Goal: Task Accomplishment & Management: Use online tool/utility

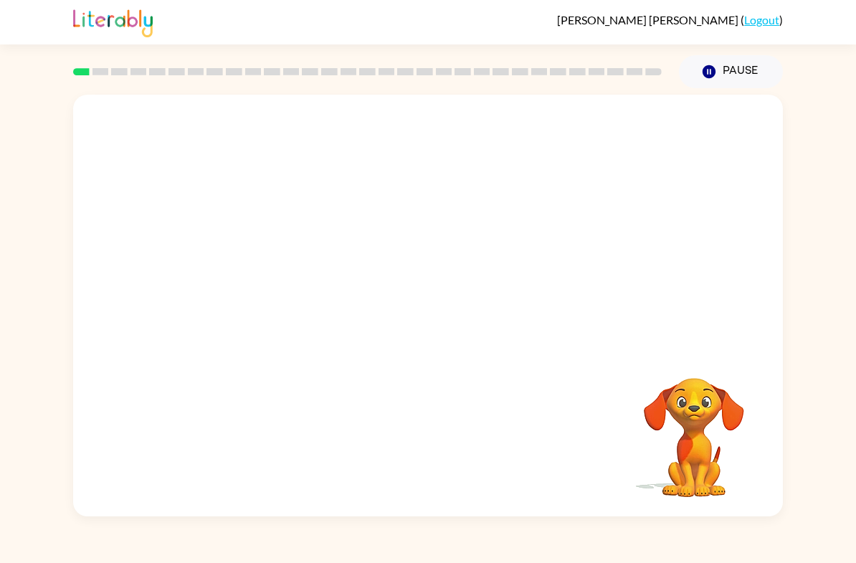
click at [278, 280] on video "Your browser must support playing .mp4 files to use Literably. Please try using…" at bounding box center [428, 221] width 710 height 253
click at [254, 285] on video "Your browser must support playing .mp4 files to use Literably. Please try using…" at bounding box center [428, 221] width 710 height 253
click at [256, 273] on video "Your browser must support playing .mp4 files to use Literably. Please try using…" at bounding box center [428, 221] width 710 height 253
click at [255, 272] on video "Your browser must support playing .mp4 files to use Literably. Please try using…" at bounding box center [428, 221] width 710 height 253
click at [297, 268] on video "Your browser must support playing .mp4 files to use Literably. Please try using…" at bounding box center [428, 221] width 710 height 253
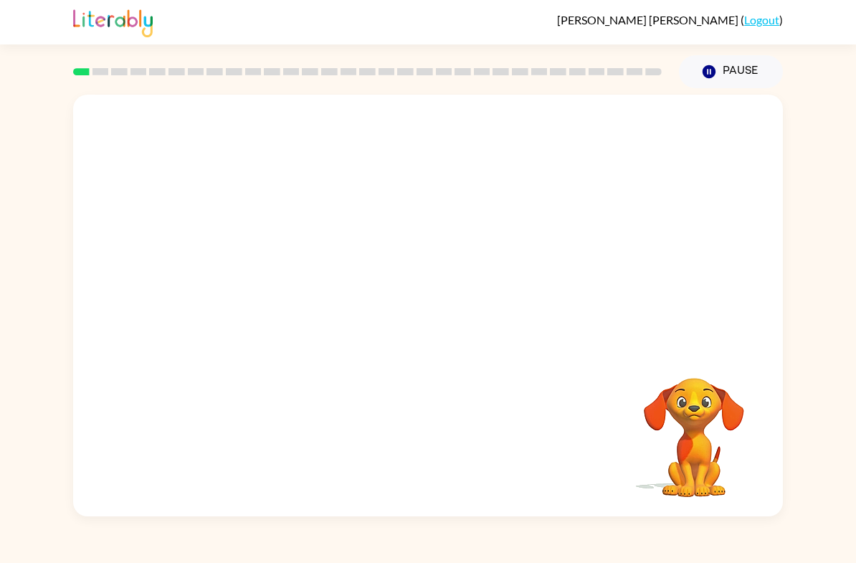
click at [279, 280] on video "Your browser must support playing .mp4 files to use Literably. Please try using…" at bounding box center [428, 221] width 710 height 253
click at [708, 439] on video "Your browser must support playing .mp4 files to use Literably. Please try using…" at bounding box center [693, 427] width 143 height 143
click at [714, 432] on video "Your browser must support playing .mp4 files to use Literably. Please try using…" at bounding box center [693, 427] width 143 height 143
click at [295, 283] on video "Your browser must support playing .mp4 files to use Literably. Please try using…" at bounding box center [428, 221] width 710 height 253
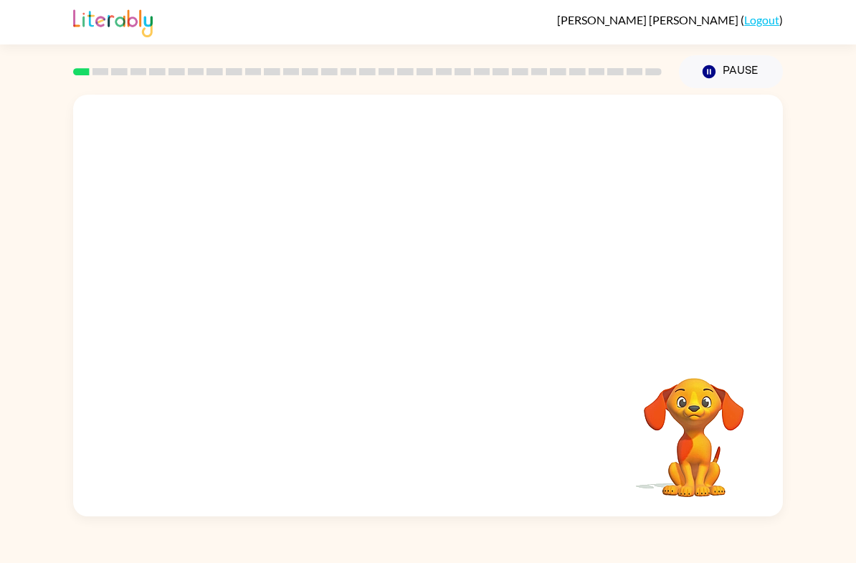
click at [262, 285] on video "Your browser must support playing .mp4 files to use Literably. Please try using…" at bounding box center [428, 221] width 710 height 253
click at [261, 285] on video "Your browser must support playing .mp4 files to use Literably. Please try using…" at bounding box center [428, 221] width 710 height 253
click at [436, 318] on div at bounding box center [428, 313] width 92 height 52
click at [718, 413] on video "Your browser must support playing .mp4 files to use Literably. Please try using…" at bounding box center [693, 427] width 143 height 143
click at [404, 305] on button "button" at bounding box center [428, 313] width 92 height 52
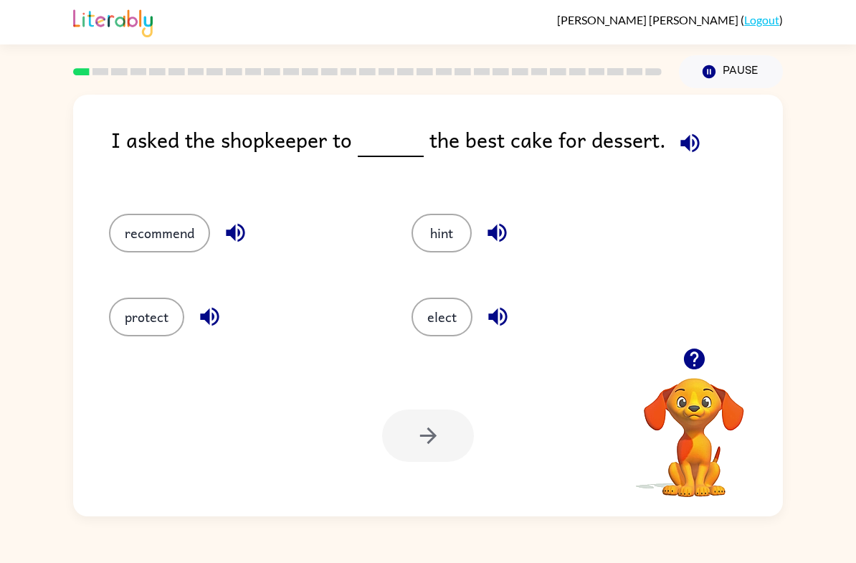
click at [132, 326] on button "protect" at bounding box center [146, 317] width 75 height 39
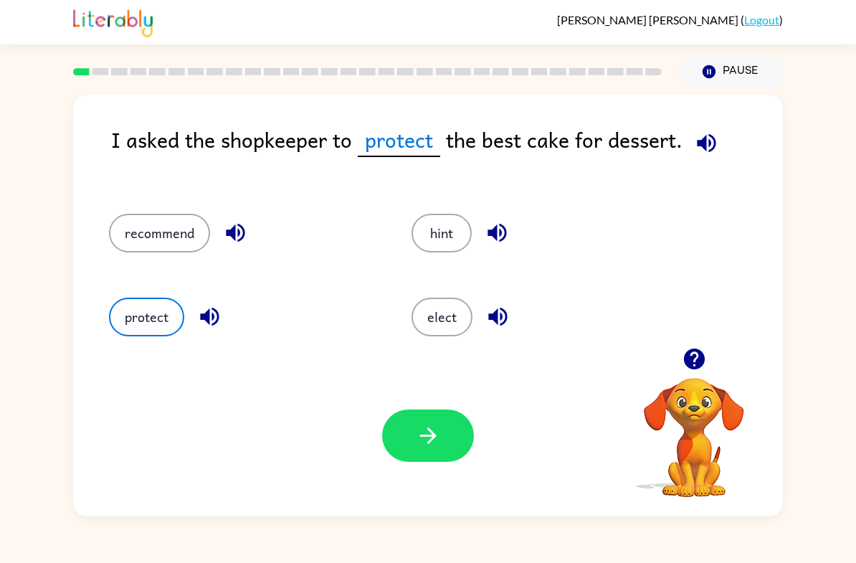
click at [184, 249] on button "recommend" at bounding box center [159, 233] width 101 height 39
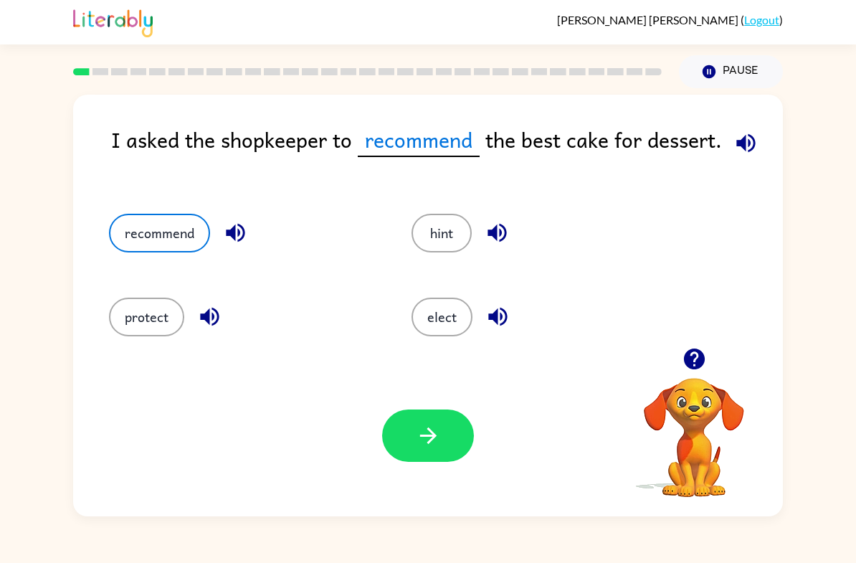
click at [430, 443] on icon "button" at bounding box center [428, 435] width 25 height 25
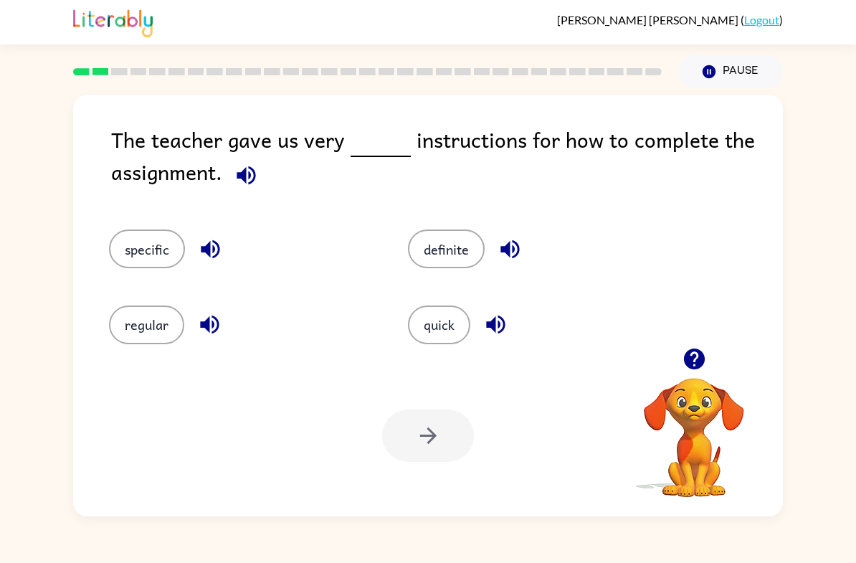
click at [120, 248] on button "specific" at bounding box center [147, 248] width 76 height 39
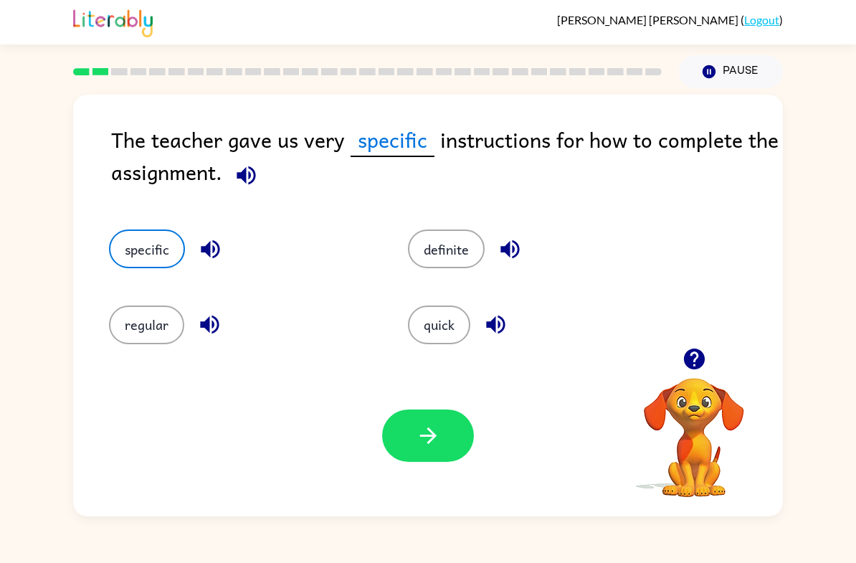
click at [466, 424] on button "button" at bounding box center [428, 435] width 92 height 52
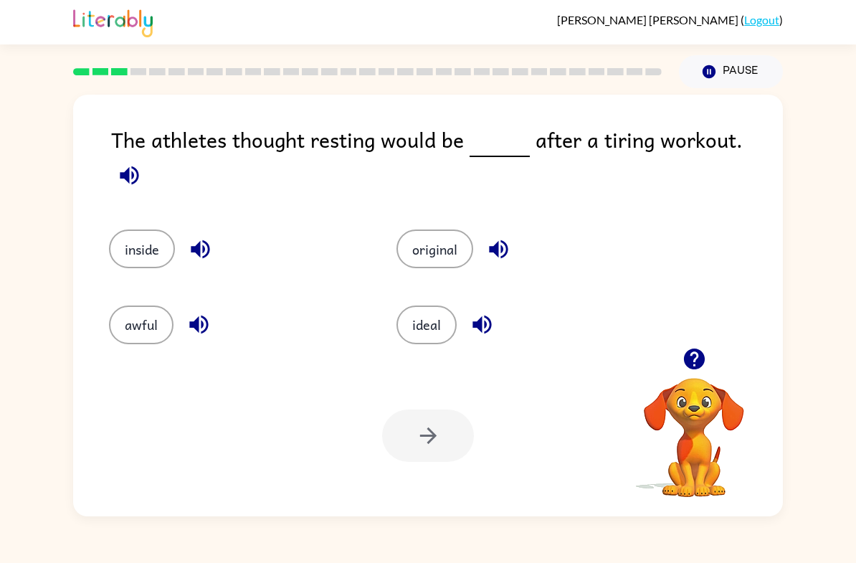
click at [148, 160] on button "button" at bounding box center [129, 175] width 37 height 37
click at [148, 159] on button "button" at bounding box center [129, 175] width 37 height 37
click at [138, 166] on icon "button" at bounding box center [129, 175] width 19 height 19
click at [131, 305] on button "awful" at bounding box center [141, 324] width 65 height 39
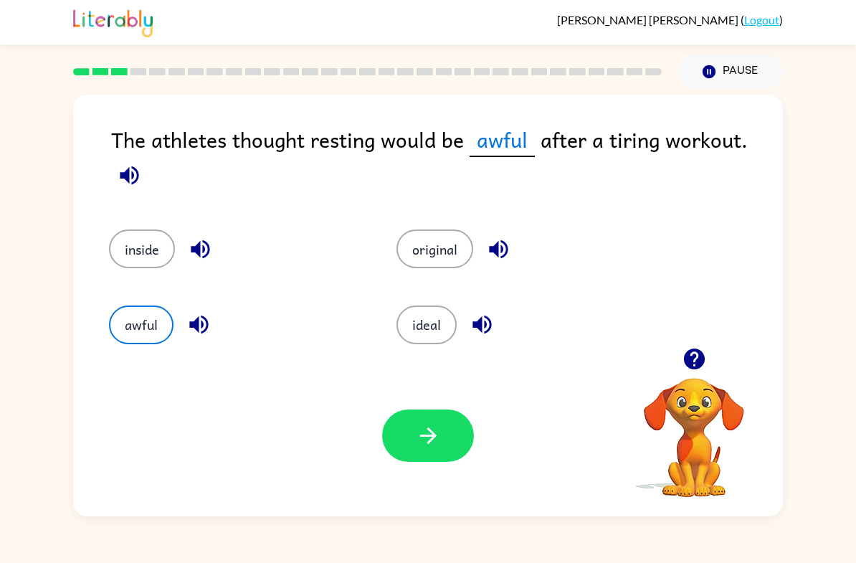
click at [156, 252] on button "inside" at bounding box center [142, 248] width 66 height 39
click at [442, 459] on button "button" at bounding box center [428, 435] width 92 height 52
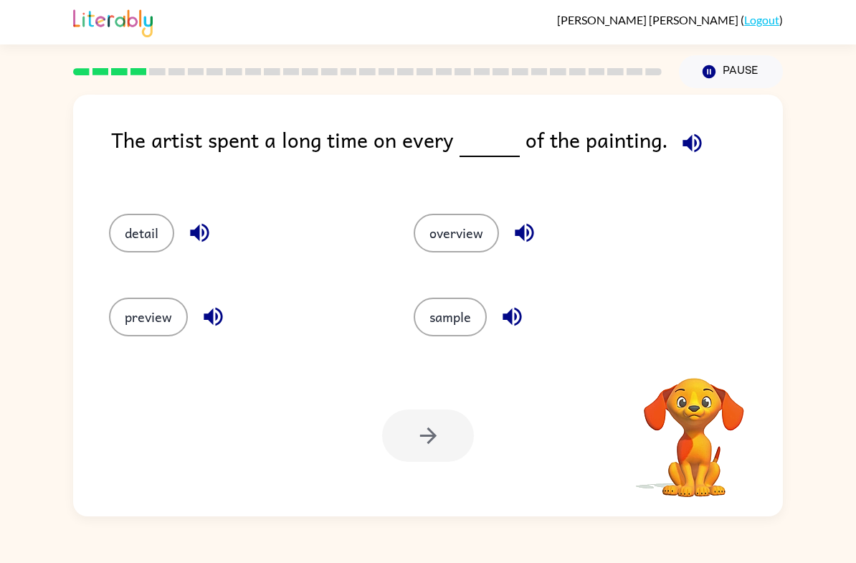
click at [439, 427] on div at bounding box center [428, 435] width 92 height 52
click at [495, 237] on button "overview" at bounding box center [456, 233] width 85 height 39
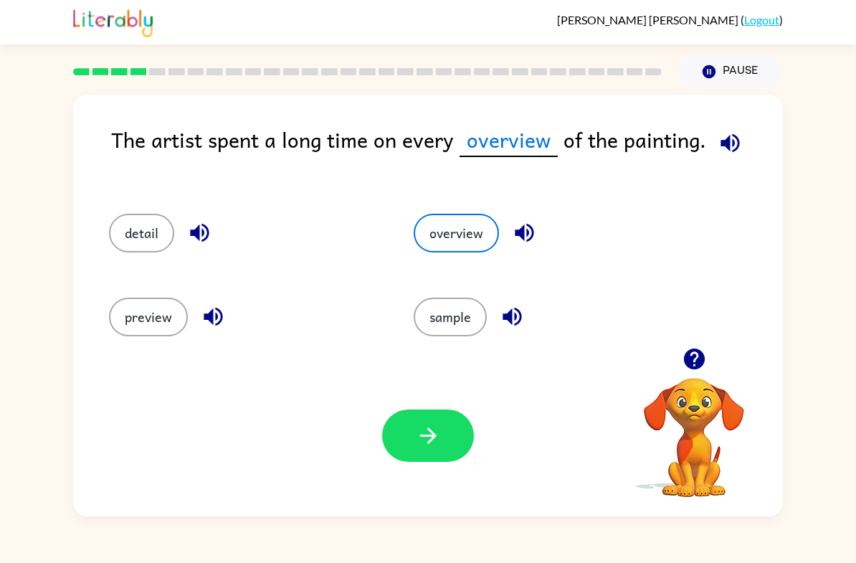
click at [469, 422] on button "button" at bounding box center [428, 435] width 92 height 52
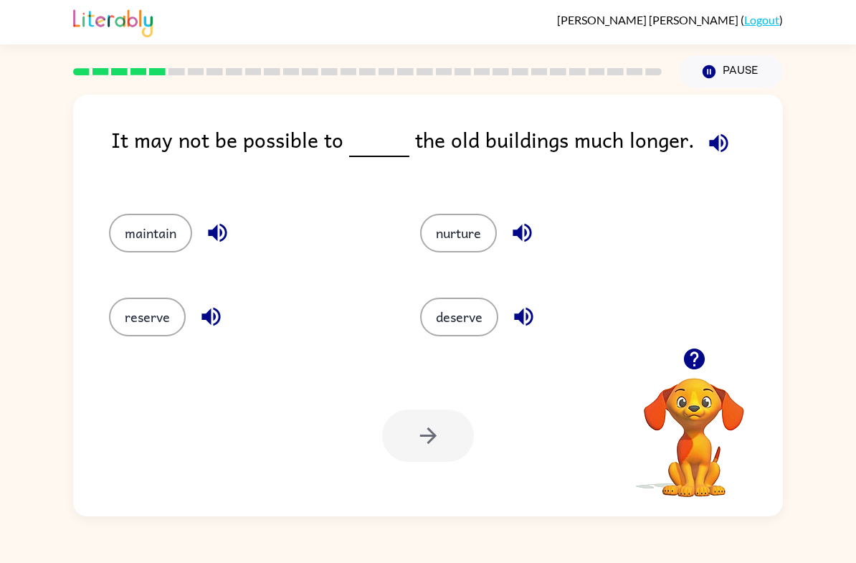
click at [705, 365] on icon "button" at bounding box center [694, 358] width 25 height 25
click at [726, 141] on button "button" at bounding box center [718, 143] width 37 height 37
click at [454, 348] on div "deserve" at bounding box center [548, 312] width 311 height 84
click at [490, 325] on button "deserve" at bounding box center [459, 317] width 78 height 39
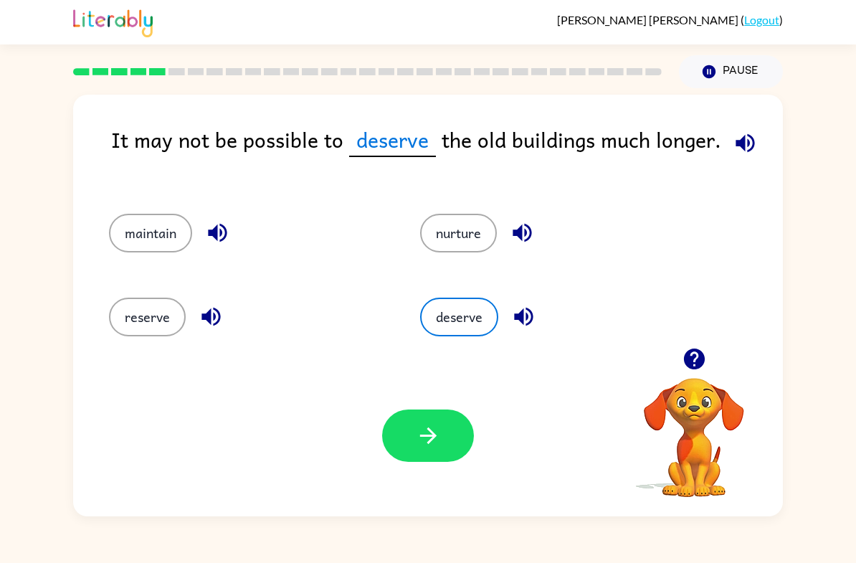
click at [473, 472] on div "Your browser must support playing .mp4 files to use Literably. Please try using…" at bounding box center [428, 435] width 710 height 161
click at [432, 461] on button "button" at bounding box center [428, 435] width 92 height 52
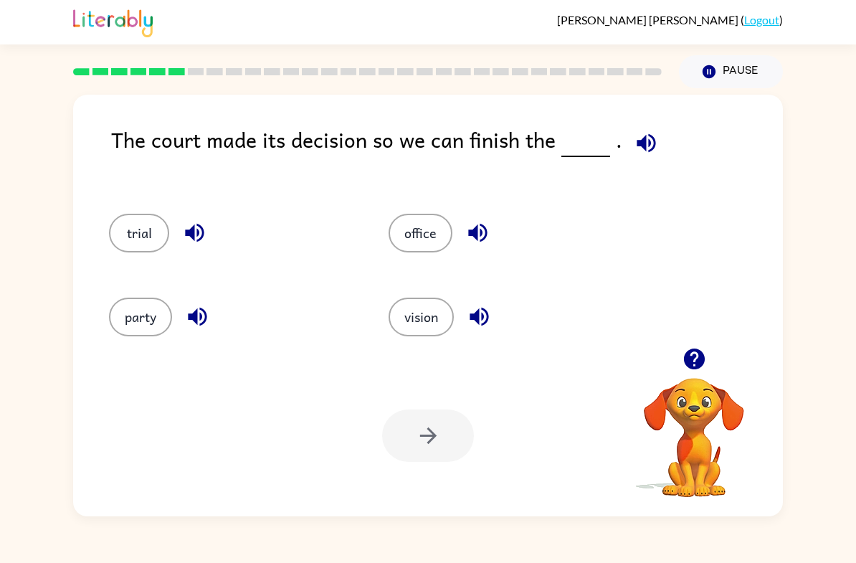
click at [125, 310] on button "party" at bounding box center [140, 317] width 63 height 39
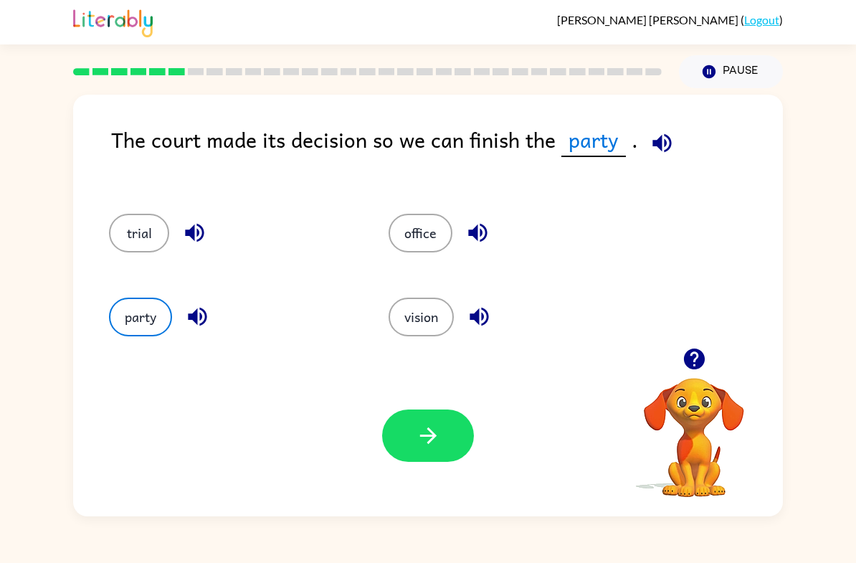
click at [474, 424] on div "Your browser must support playing .mp4 files to use Literably. Please try using…" at bounding box center [428, 435] width 710 height 161
click at [426, 411] on button "button" at bounding box center [428, 435] width 92 height 52
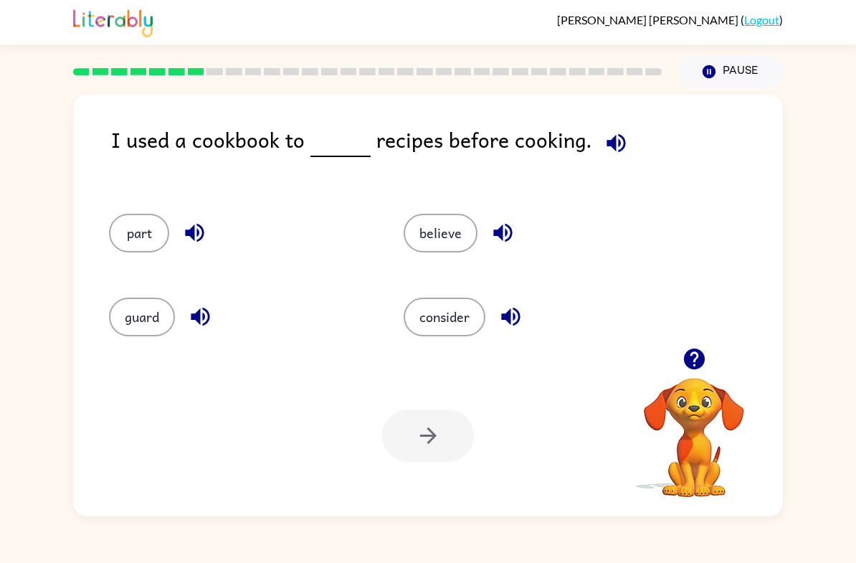
click at [554, 421] on div "Your browser must support playing .mp4 files to use Literably. Please try using…" at bounding box center [428, 435] width 710 height 161
click at [457, 320] on button "consider" at bounding box center [445, 317] width 82 height 39
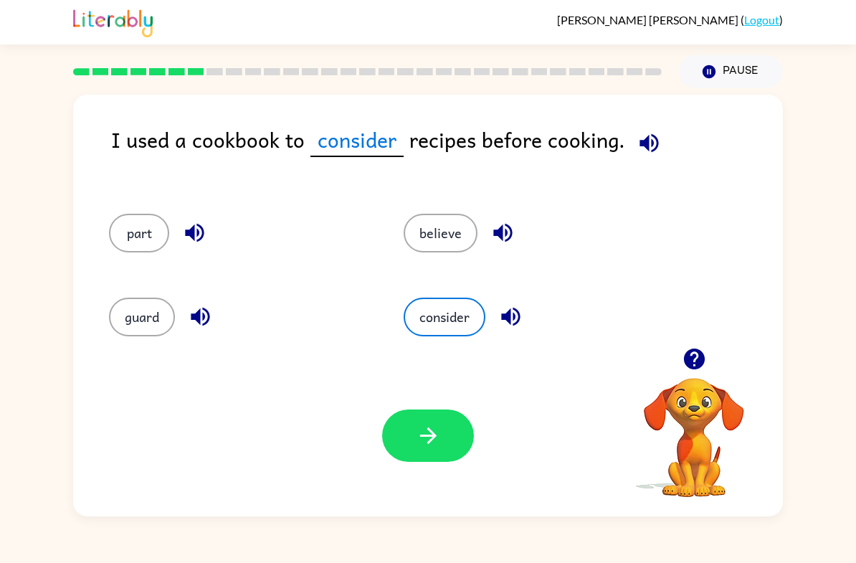
click at [463, 450] on button "button" at bounding box center [428, 435] width 92 height 52
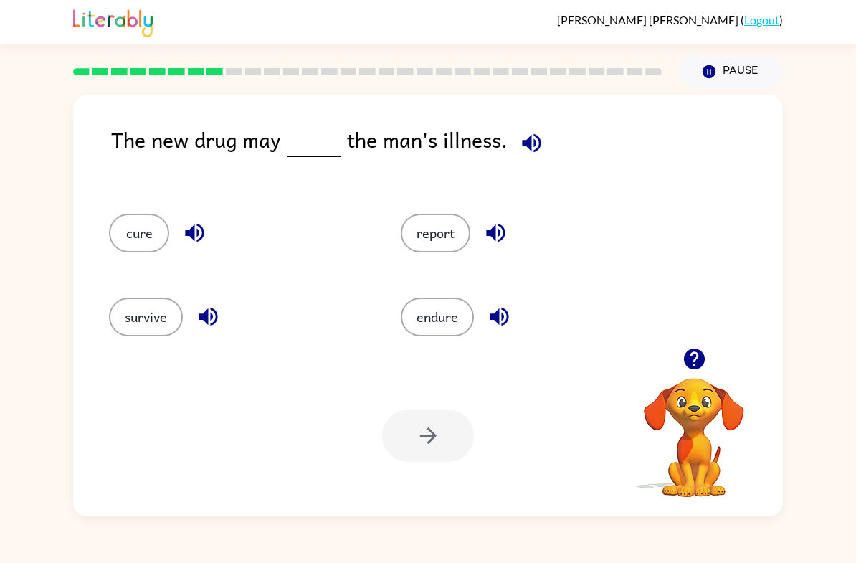
click at [456, 303] on button "endure" at bounding box center [437, 317] width 73 height 39
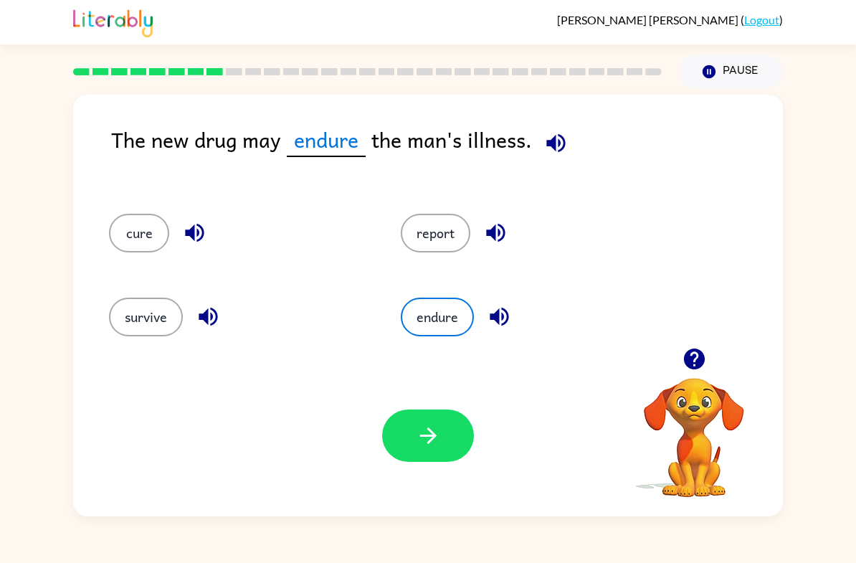
click at [451, 438] on button "button" at bounding box center [428, 435] width 92 height 52
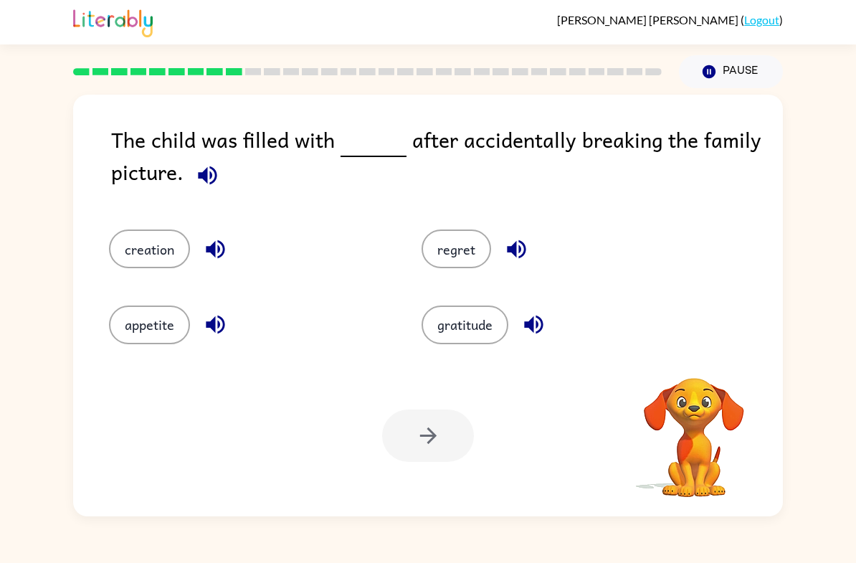
click at [128, 317] on button "appetite" at bounding box center [149, 324] width 81 height 39
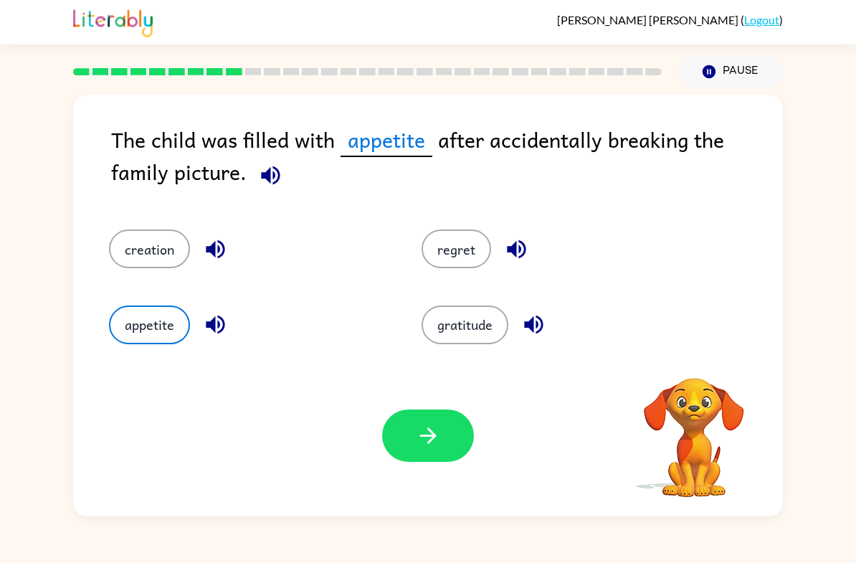
click at [451, 433] on button "button" at bounding box center [428, 435] width 92 height 52
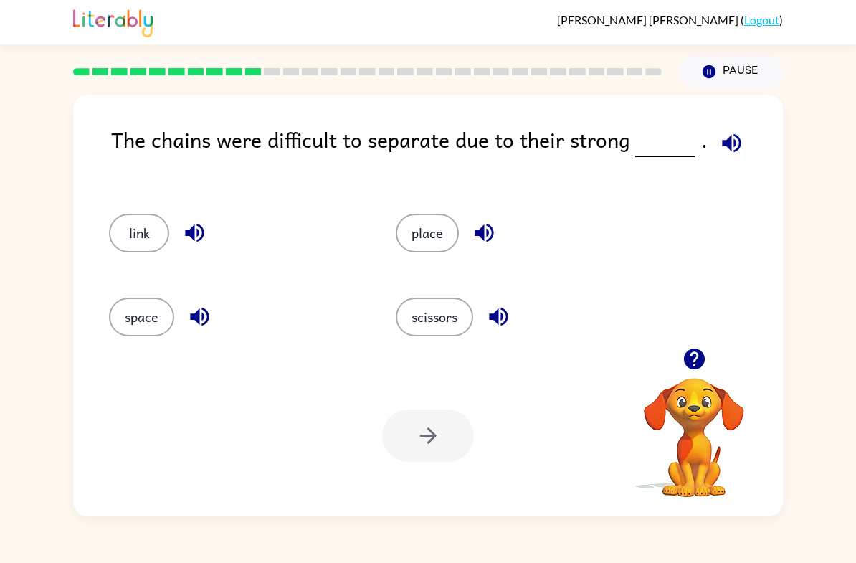
click at [132, 319] on button "space" at bounding box center [141, 317] width 65 height 39
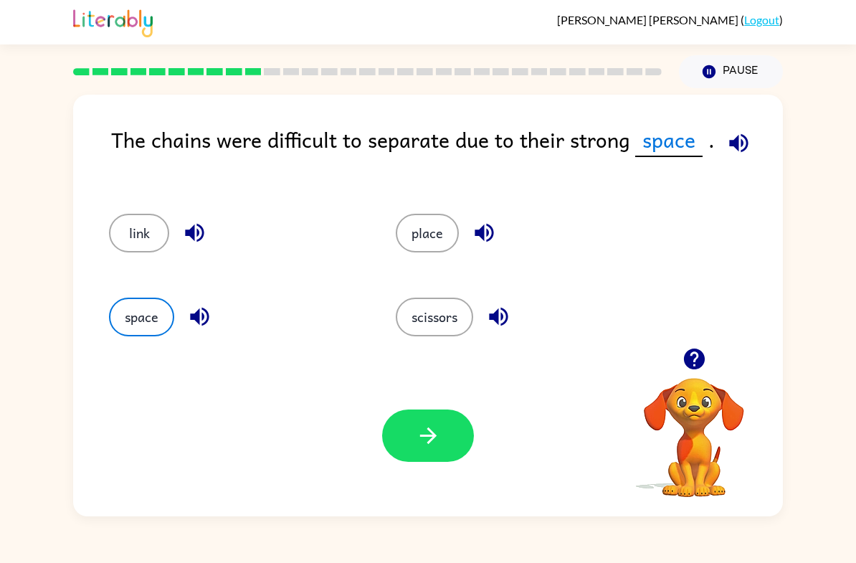
click at [448, 434] on button "button" at bounding box center [428, 435] width 92 height 52
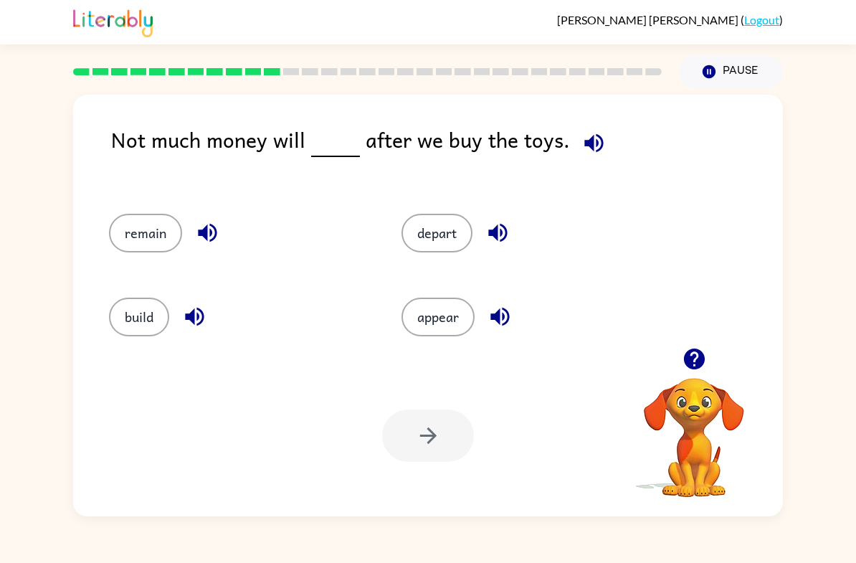
click at [130, 249] on button "remain" at bounding box center [145, 233] width 73 height 39
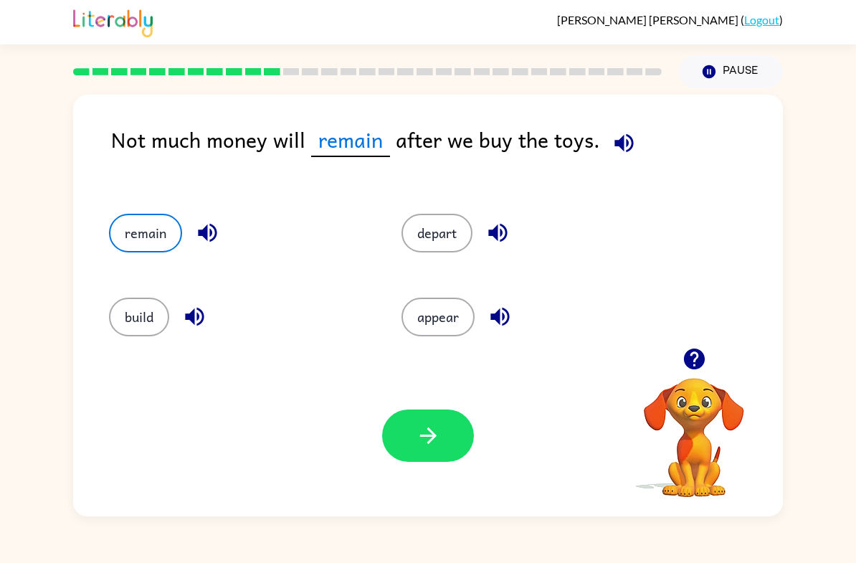
click at [434, 431] on icon "button" at bounding box center [428, 435] width 25 height 25
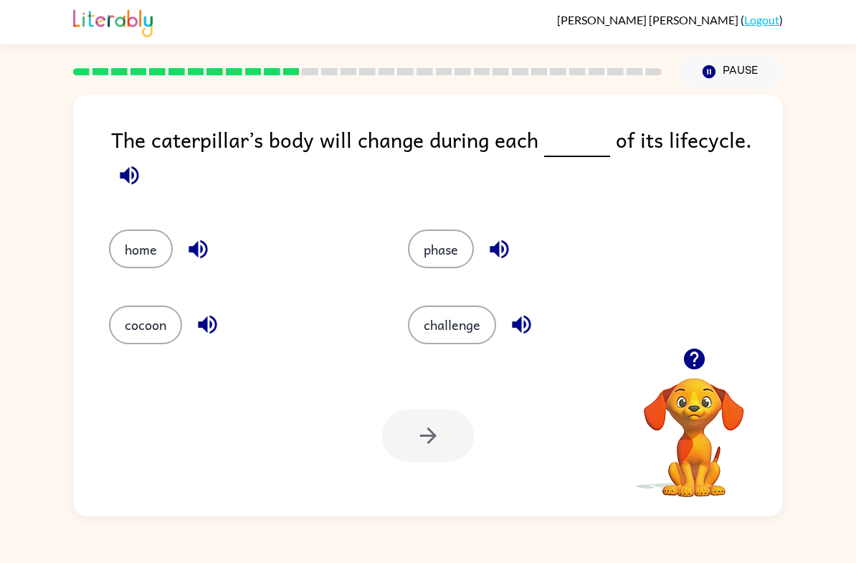
click at [151, 338] on button "cocoon" at bounding box center [145, 324] width 73 height 39
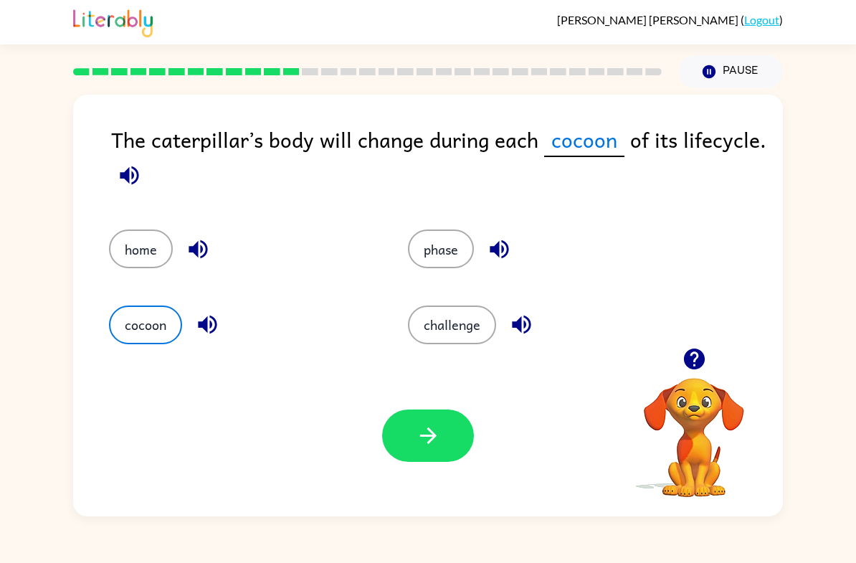
click at [419, 436] on icon "button" at bounding box center [428, 435] width 25 height 25
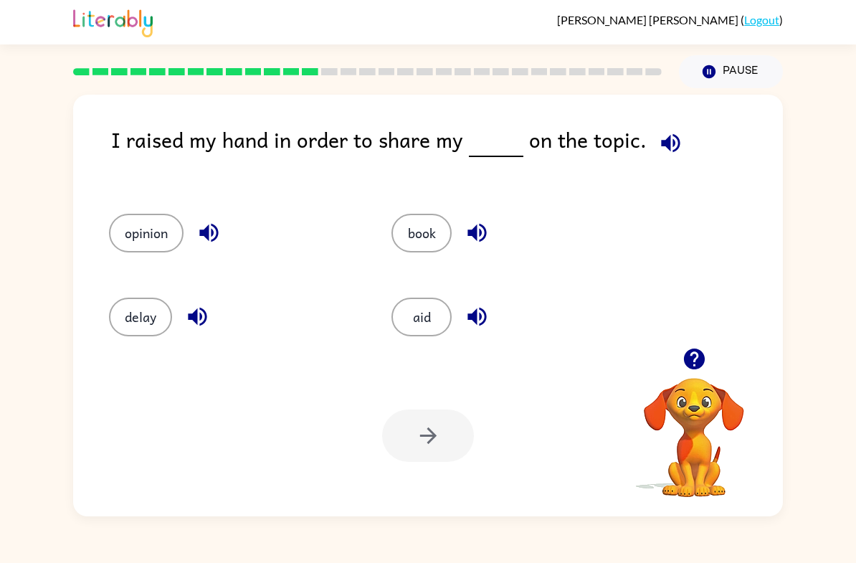
click at [422, 228] on button "book" at bounding box center [421, 233] width 60 height 39
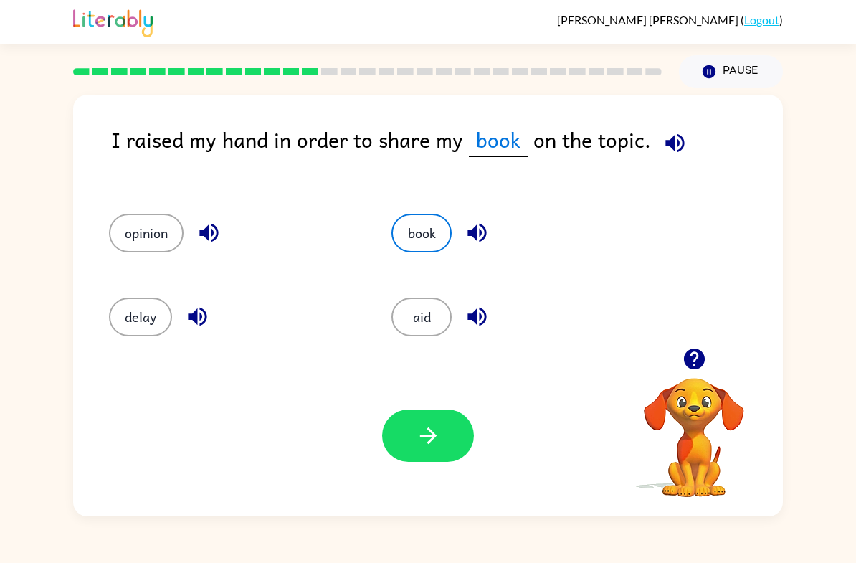
click at [405, 460] on button "button" at bounding box center [428, 435] width 92 height 52
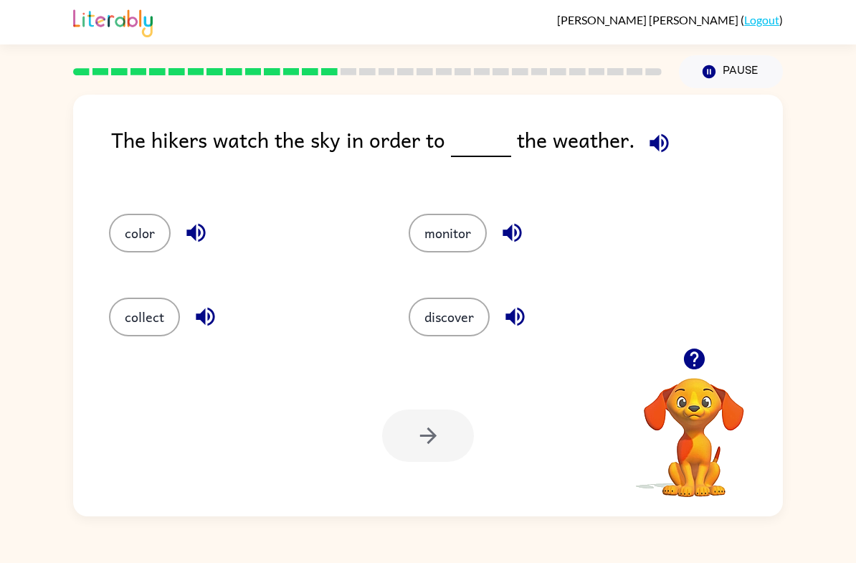
click at [128, 320] on button "collect" at bounding box center [144, 317] width 71 height 39
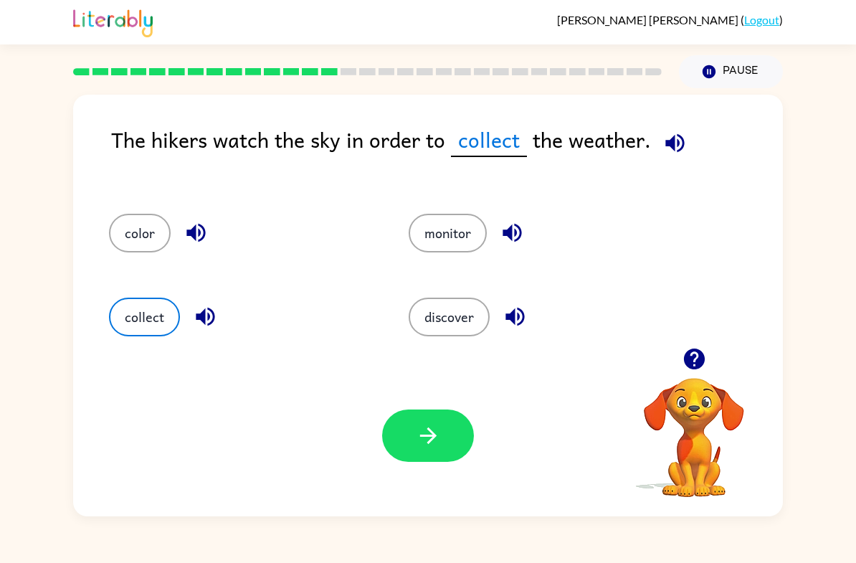
click at [456, 433] on button "button" at bounding box center [428, 435] width 92 height 52
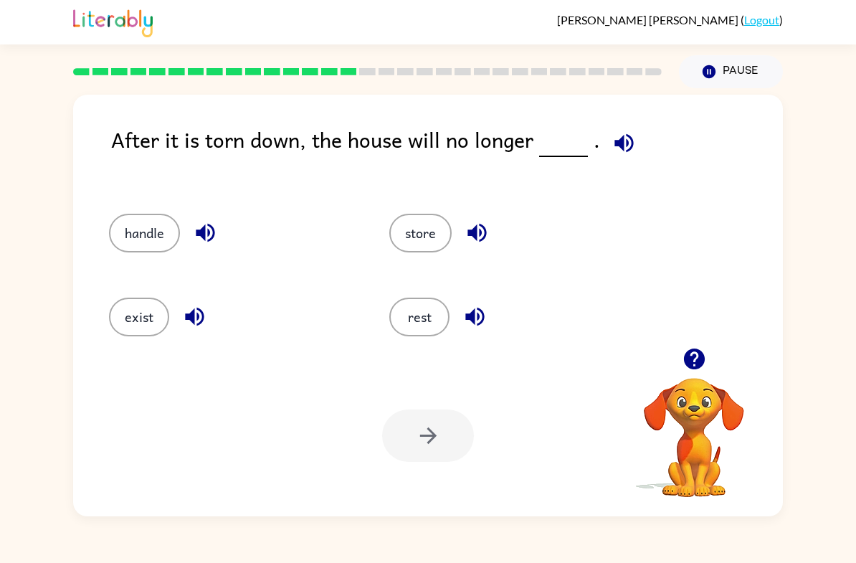
click at [125, 310] on button "exist" at bounding box center [139, 317] width 60 height 39
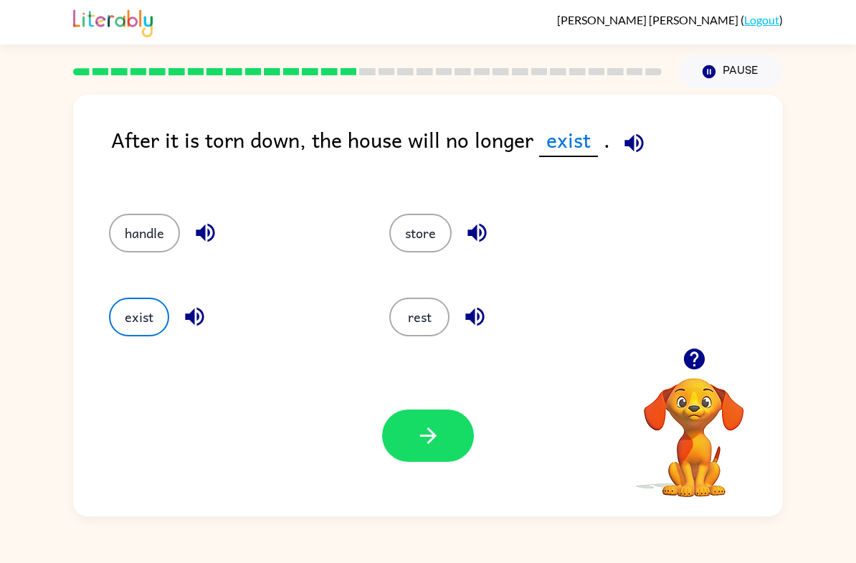
click at [439, 438] on icon "button" at bounding box center [428, 435] width 25 height 25
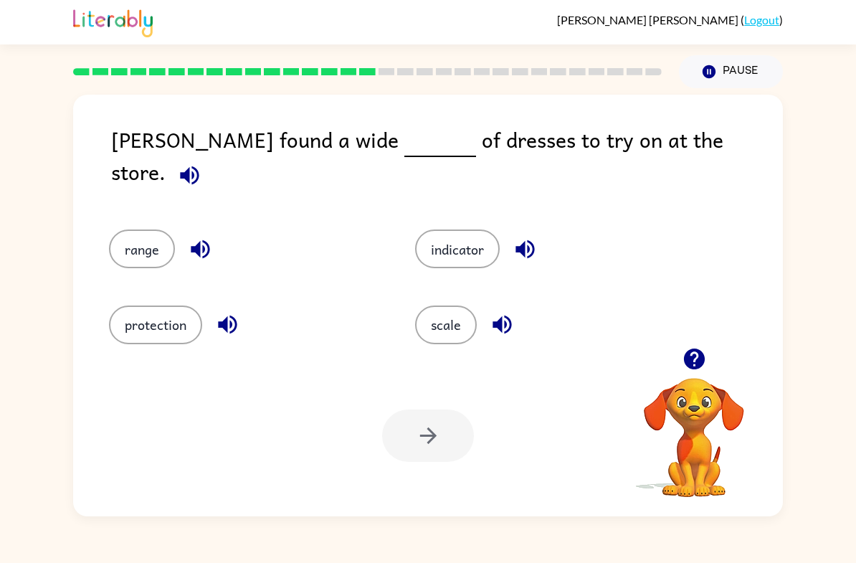
click at [154, 315] on button "protection" at bounding box center [155, 324] width 93 height 39
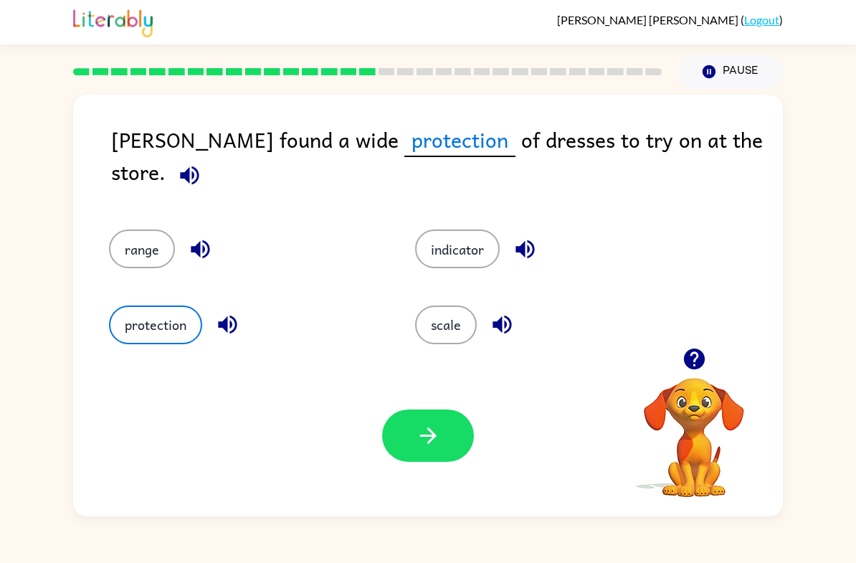
click at [412, 434] on button "button" at bounding box center [428, 435] width 92 height 52
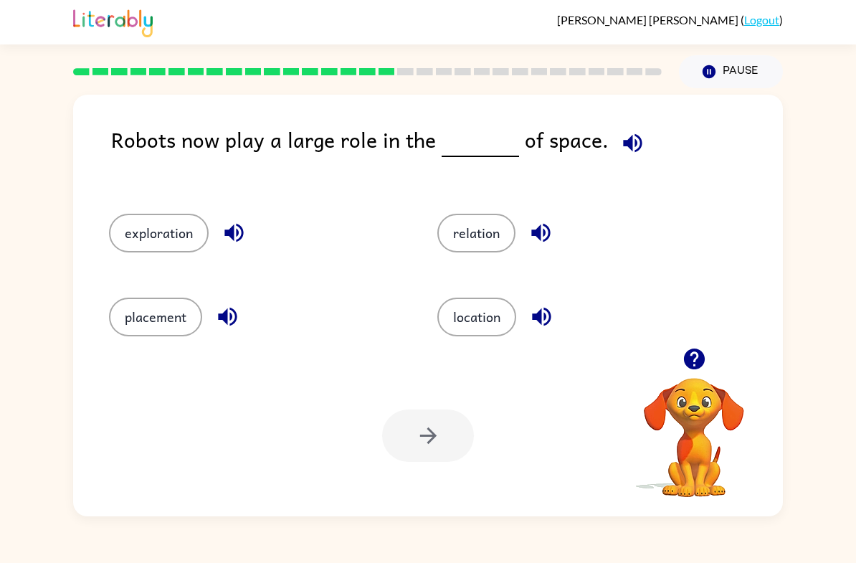
click at [618, 417] on div "Your browser must support playing .mp4 files to use Literably. Please try using…" at bounding box center [428, 435] width 710 height 161
click at [485, 318] on button "location" at bounding box center [476, 317] width 79 height 39
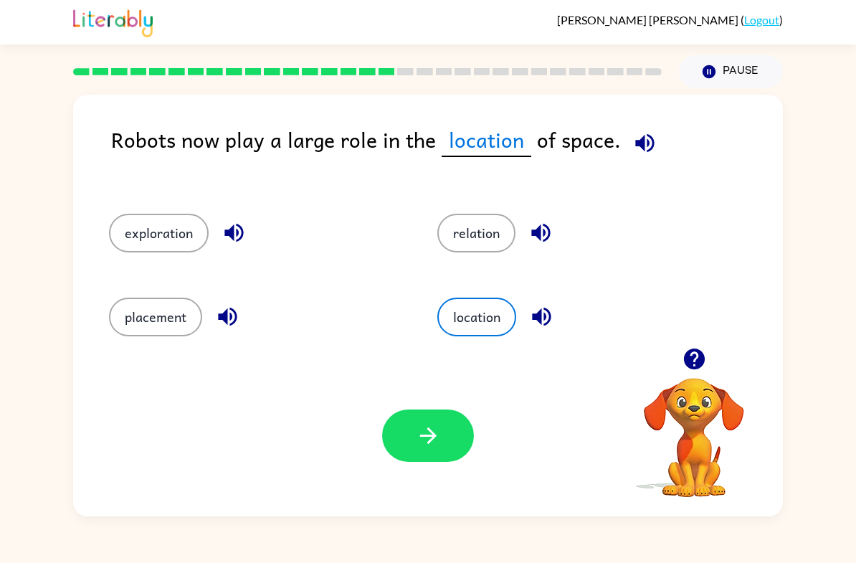
click at [438, 442] on icon "button" at bounding box center [428, 435] width 25 height 25
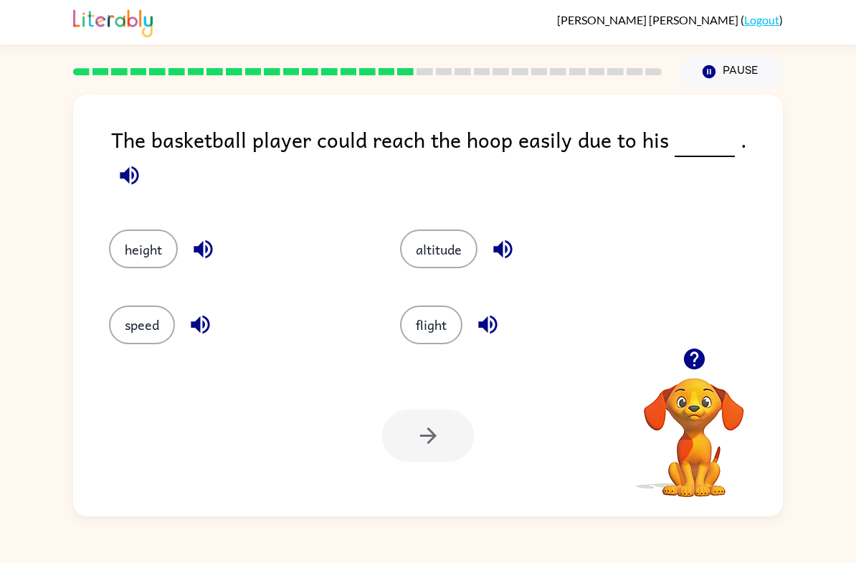
click at [457, 242] on button "altitude" at bounding box center [438, 248] width 77 height 39
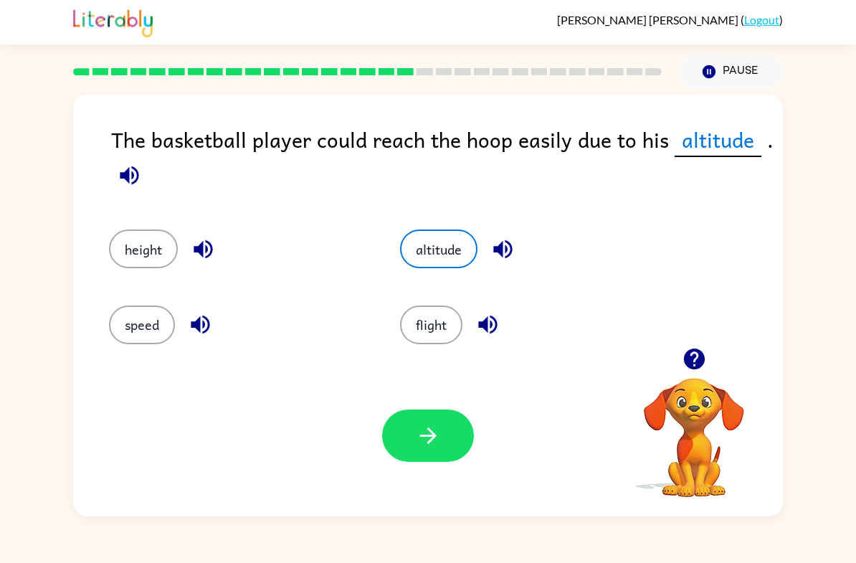
click at [450, 443] on button "button" at bounding box center [428, 435] width 92 height 52
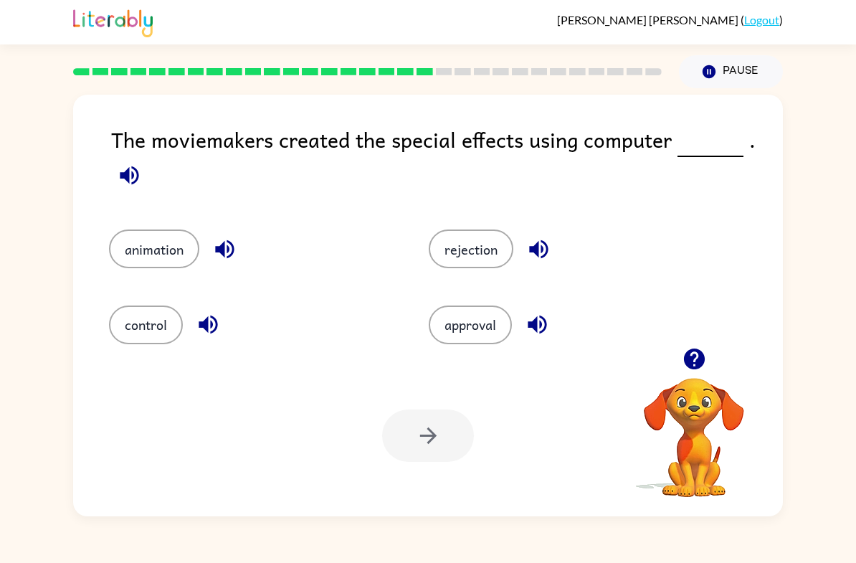
click at [495, 260] on button "rejection" at bounding box center [471, 248] width 85 height 39
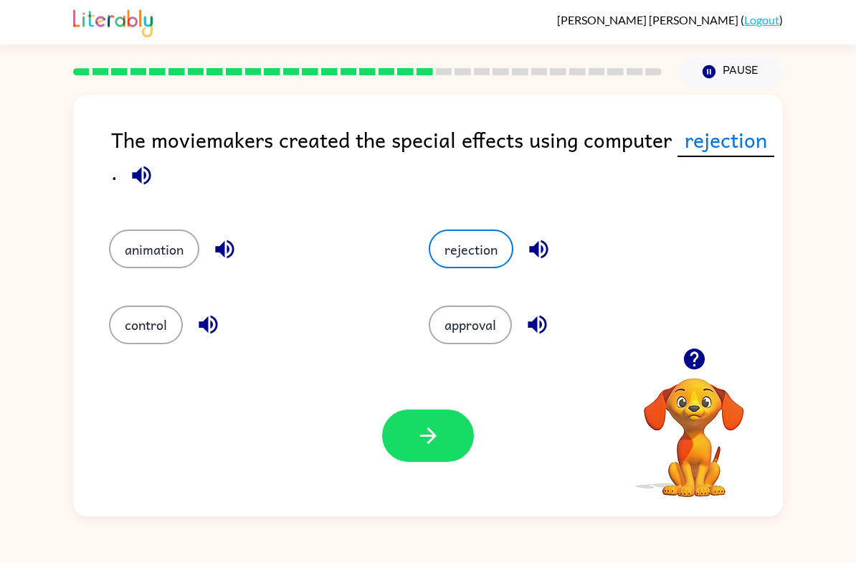
click at [444, 445] on button "button" at bounding box center [428, 435] width 92 height 52
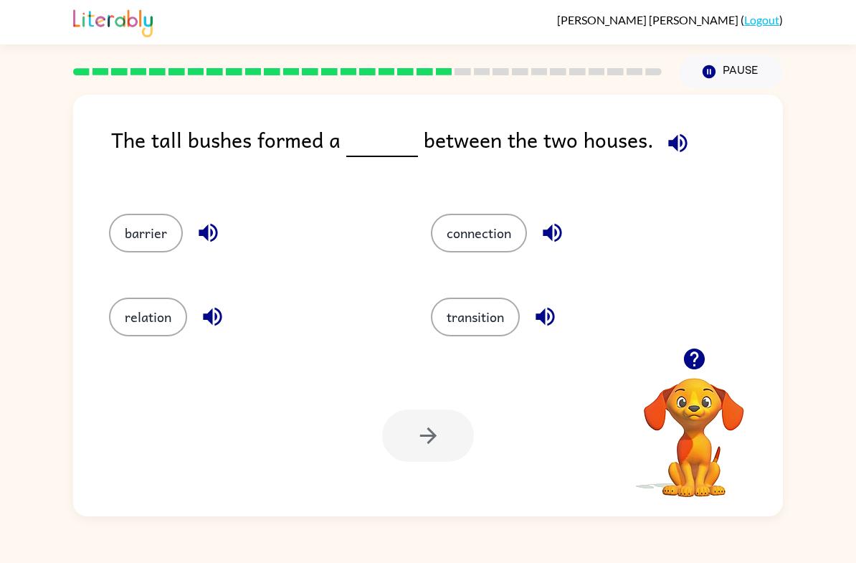
click at [487, 318] on button "transition" at bounding box center [475, 317] width 89 height 39
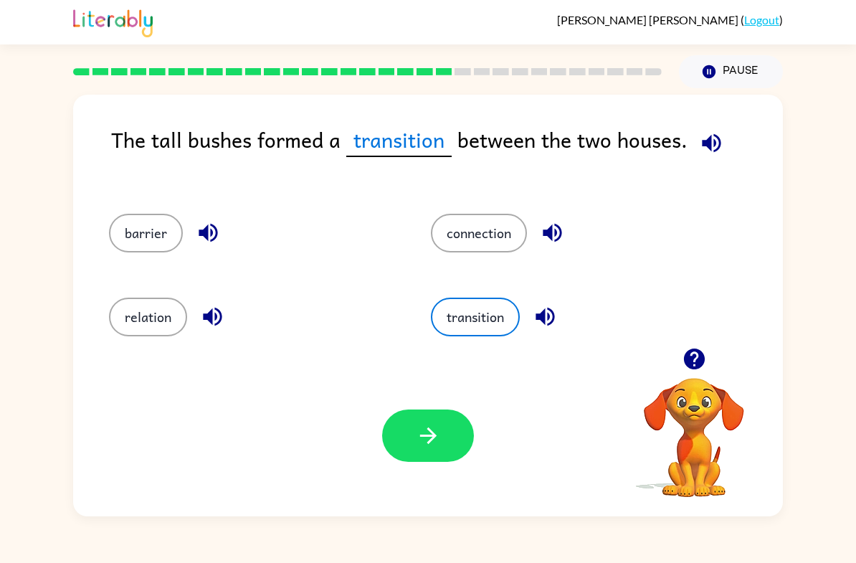
click at [141, 323] on button "relation" at bounding box center [148, 317] width 78 height 39
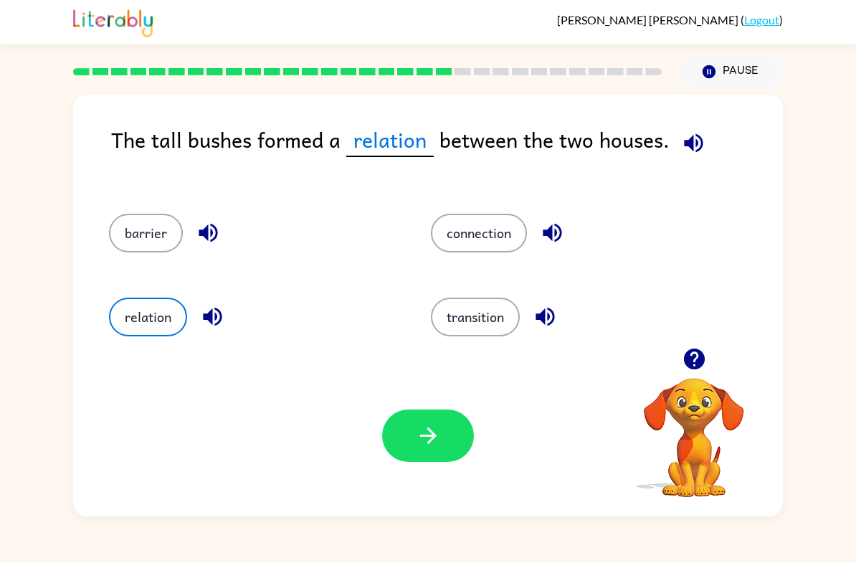
click at [427, 422] on button "button" at bounding box center [428, 435] width 92 height 52
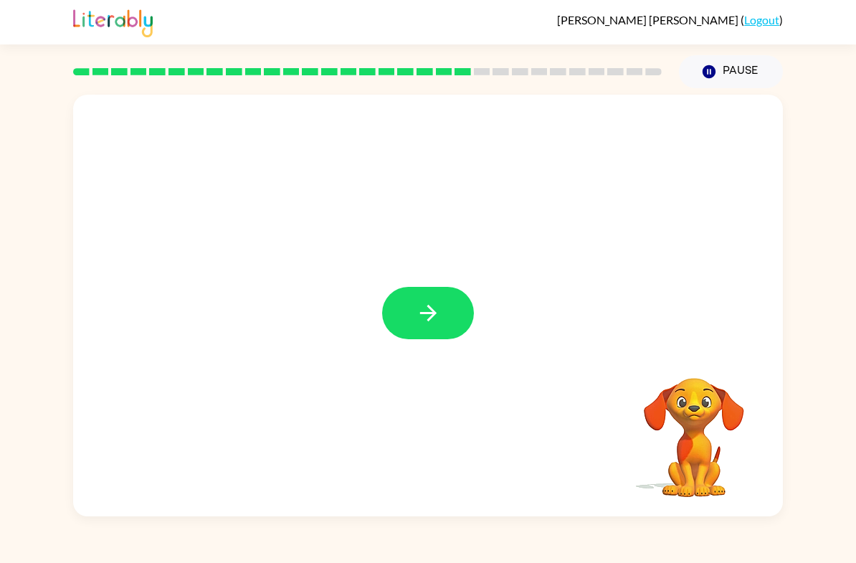
click at [472, 310] on button "button" at bounding box center [428, 313] width 92 height 52
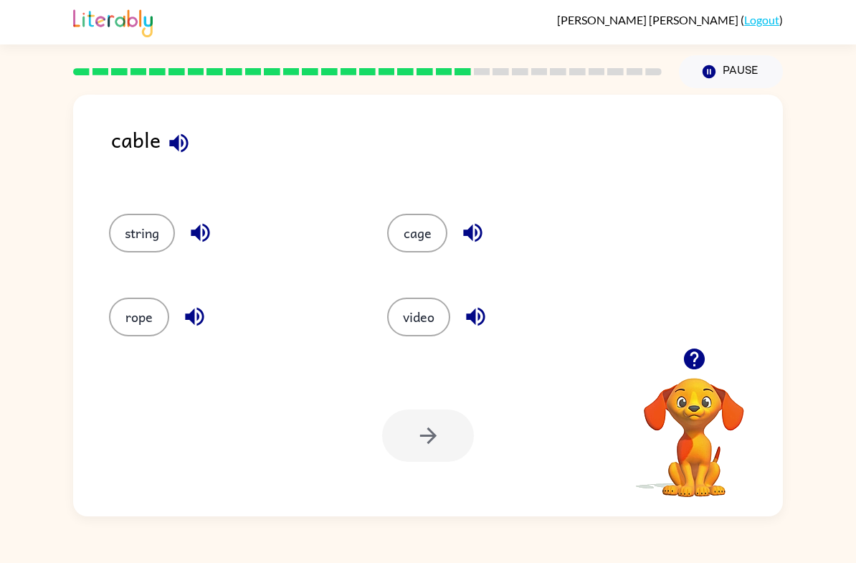
click at [429, 244] on button "cage" at bounding box center [417, 233] width 60 height 39
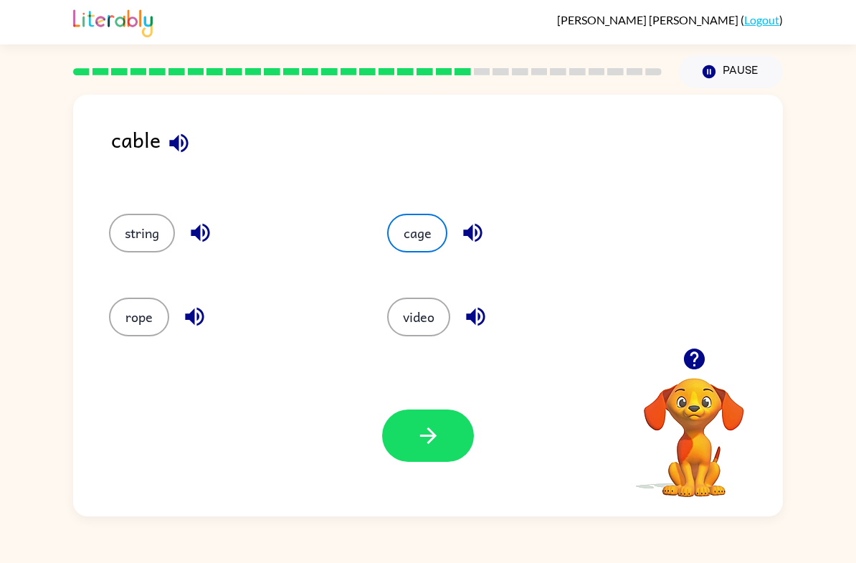
click at [448, 445] on button "button" at bounding box center [428, 435] width 92 height 52
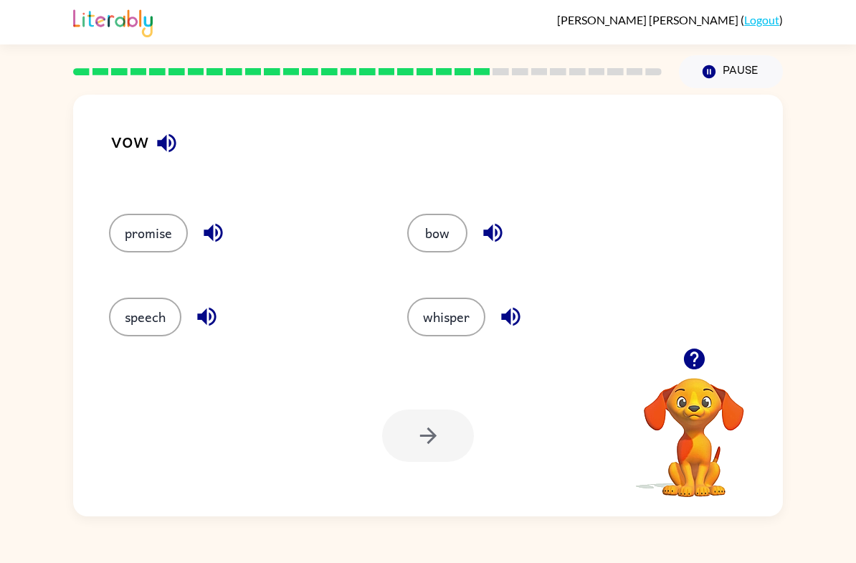
click at [119, 234] on button "promise" at bounding box center [148, 233] width 79 height 39
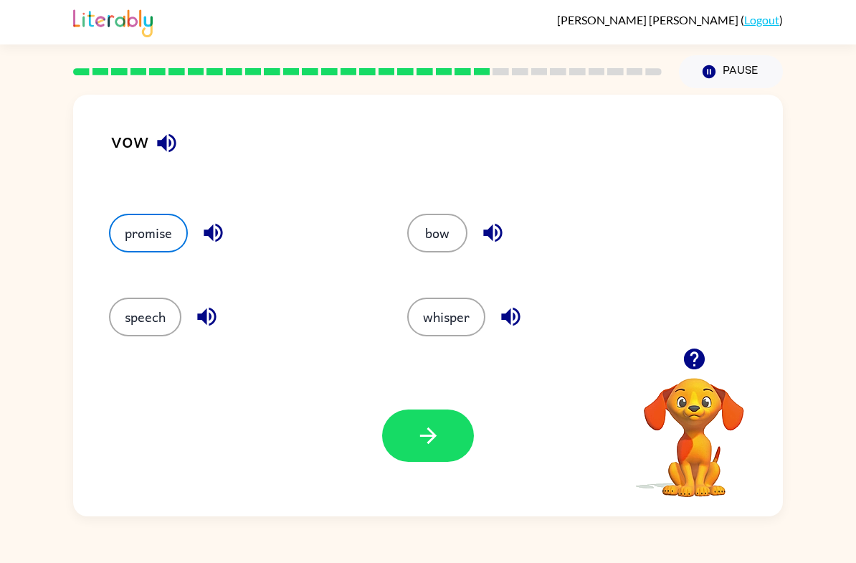
click at [465, 439] on button "button" at bounding box center [428, 435] width 92 height 52
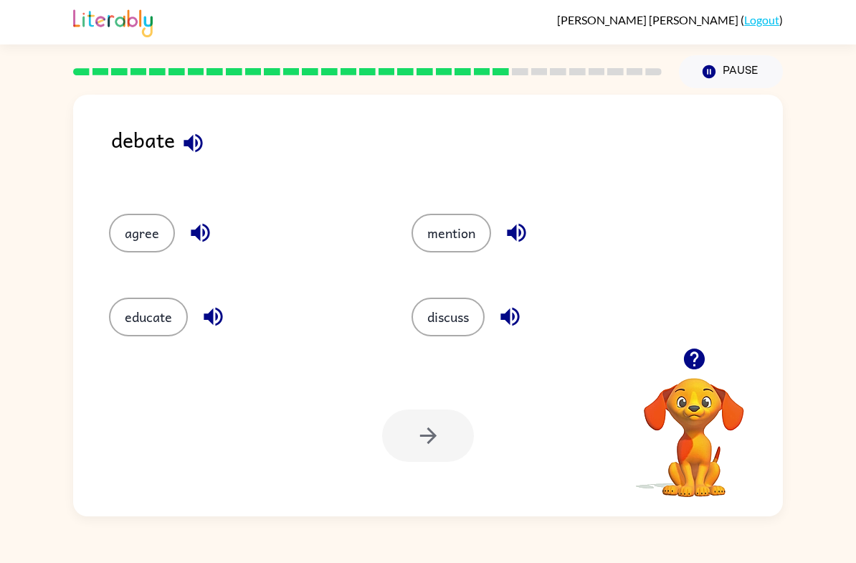
click at [445, 326] on button "discuss" at bounding box center [447, 317] width 73 height 39
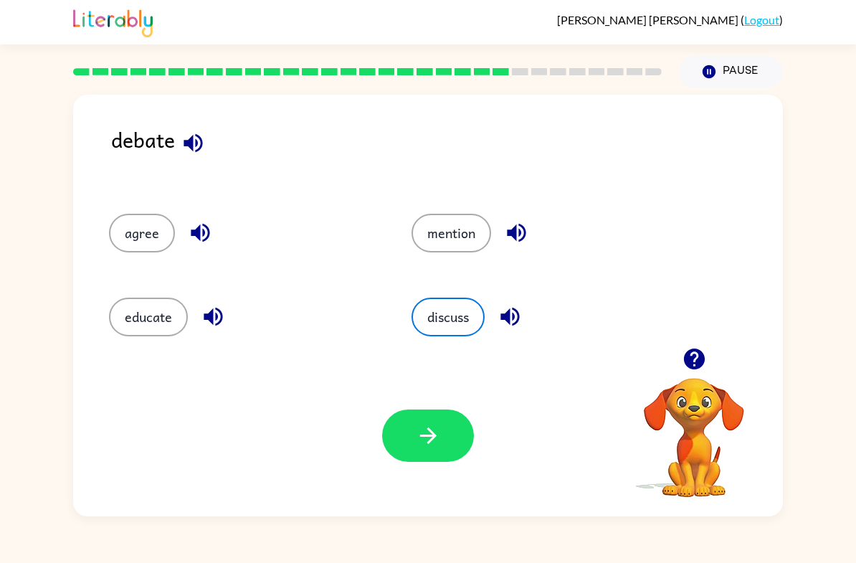
click at [419, 426] on icon "button" at bounding box center [428, 435] width 25 height 25
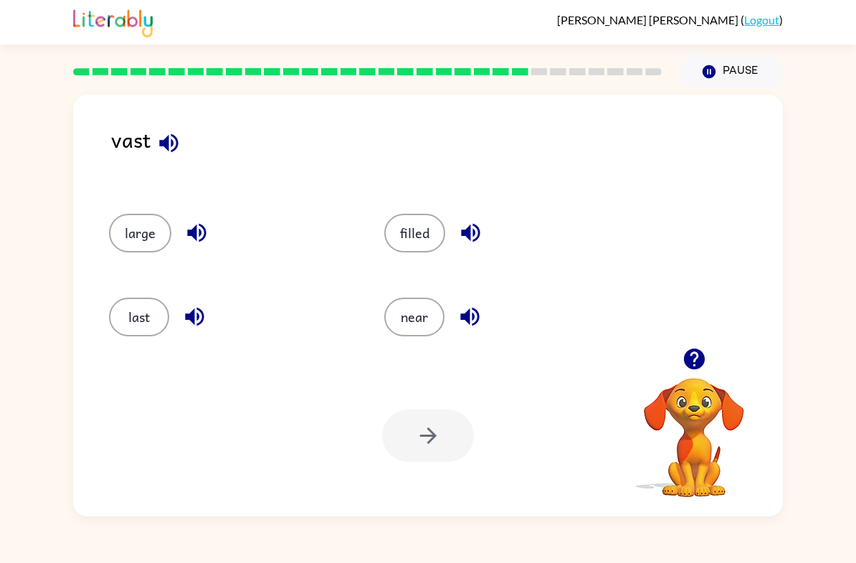
click at [128, 225] on button "large" at bounding box center [140, 233] width 62 height 39
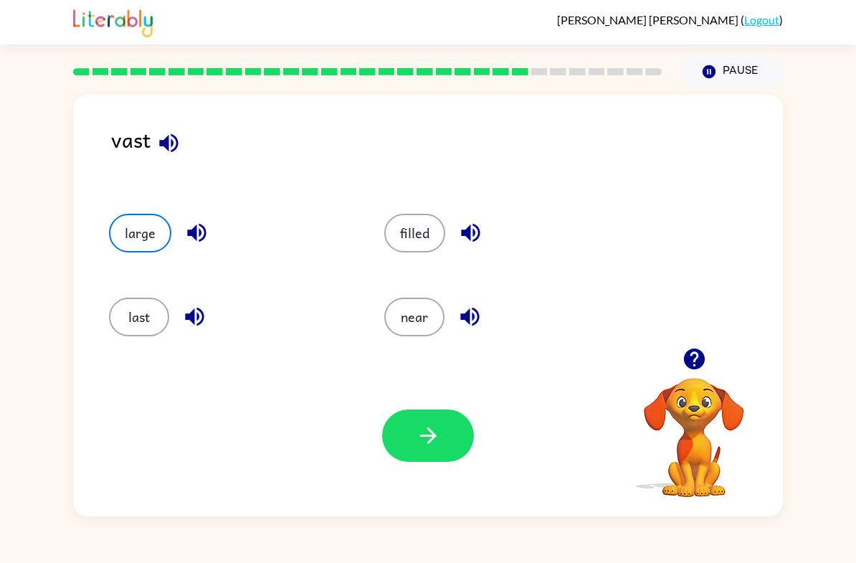
click at [447, 421] on button "button" at bounding box center [428, 435] width 92 height 52
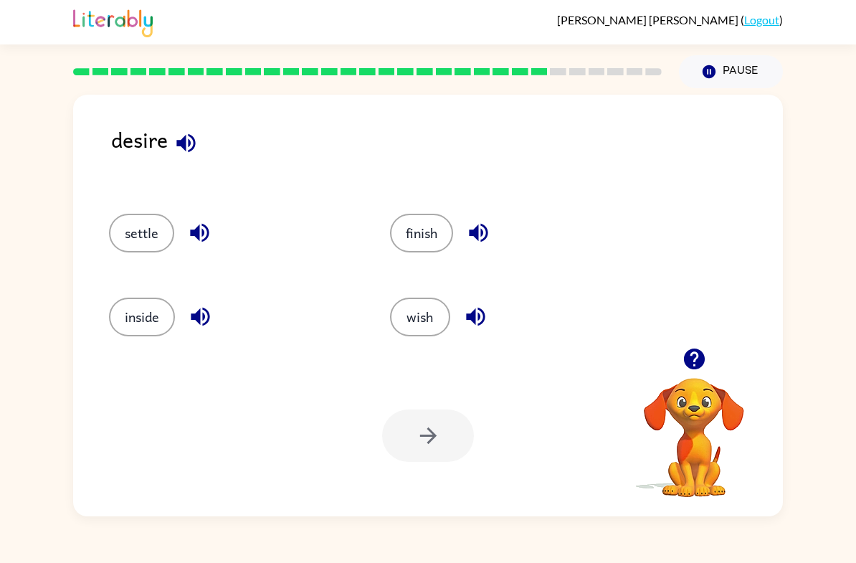
click at [403, 413] on div at bounding box center [428, 435] width 92 height 52
click at [428, 321] on button "wish" at bounding box center [420, 317] width 60 height 39
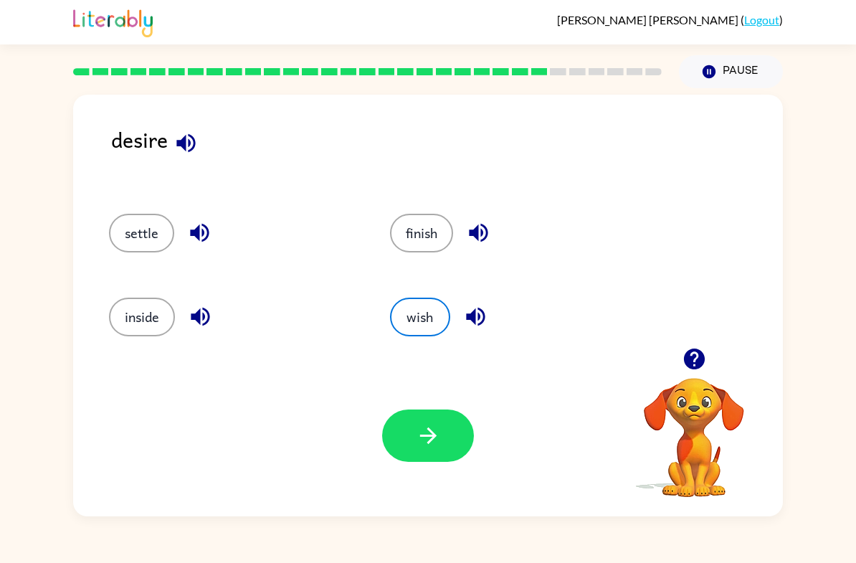
click at [435, 426] on icon "button" at bounding box center [428, 435] width 25 height 25
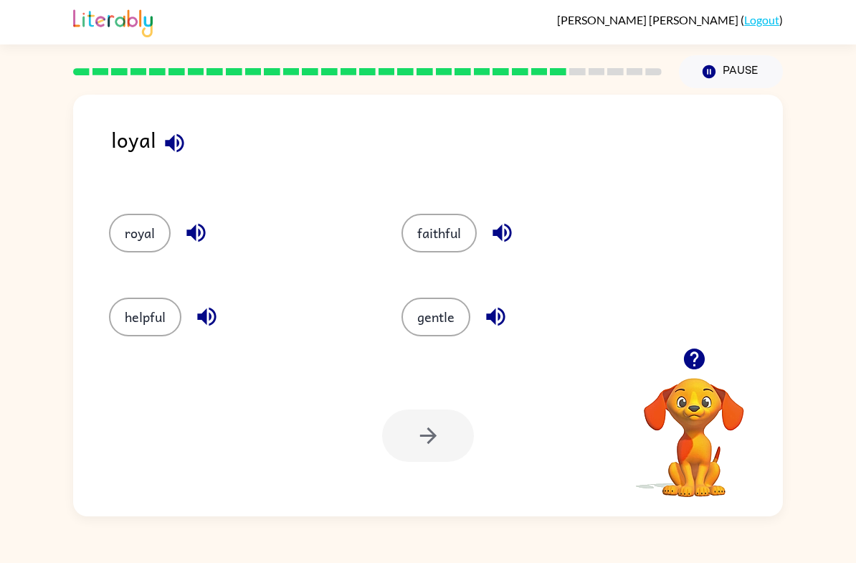
click at [436, 239] on button "faithful" at bounding box center [438, 233] width 75 height 39
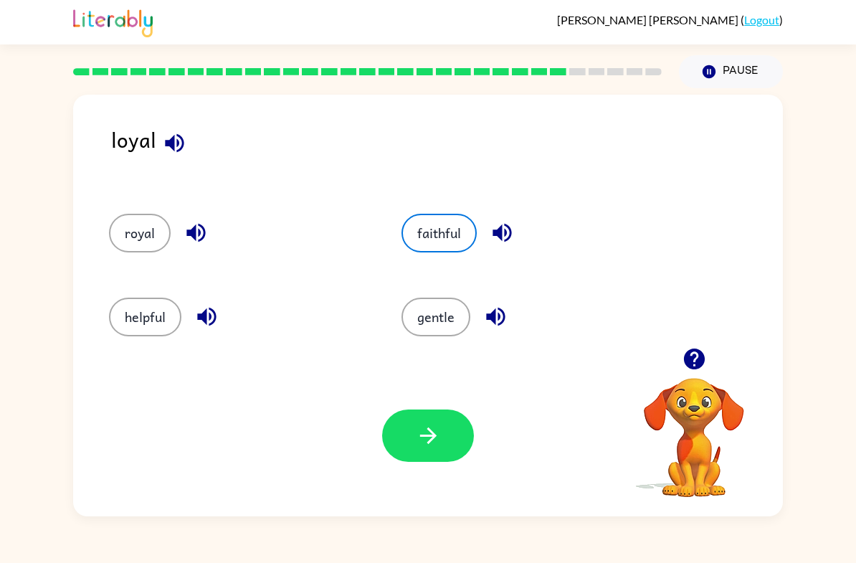
click at [414, 427] on button "button" at bounding box center [428, 435] width 92 height 52
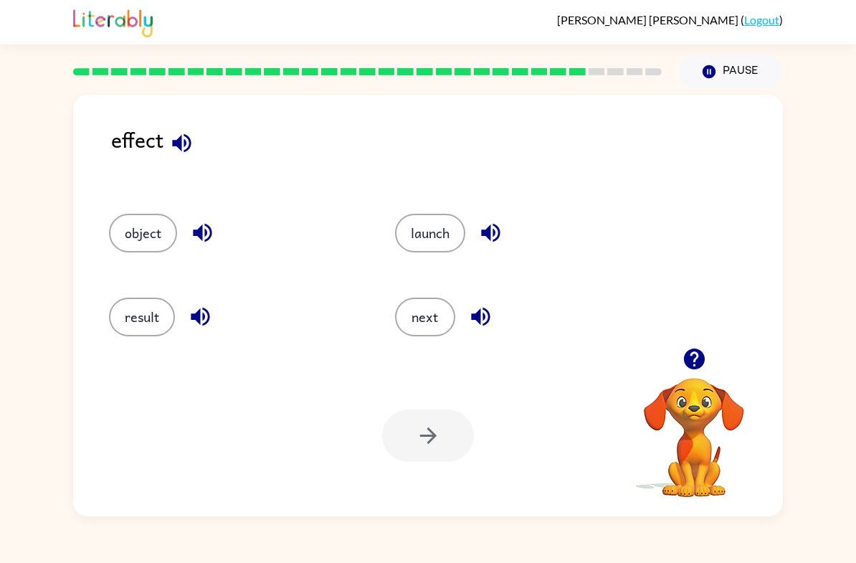
click at [428, 335] on button "next" at bounding box center [425, 317] width 60 height 39
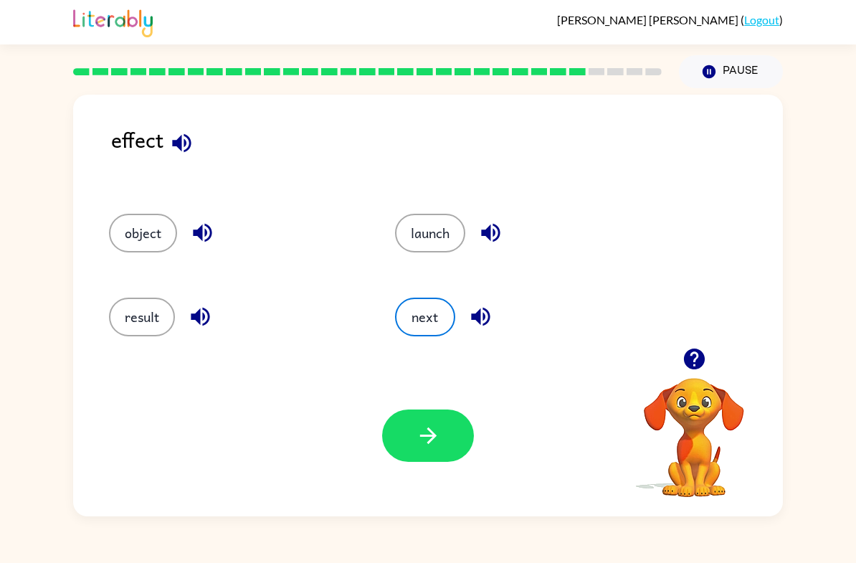
click at [438, 440] on icon "button" at bounding box center [428, 435] width 25 height 25
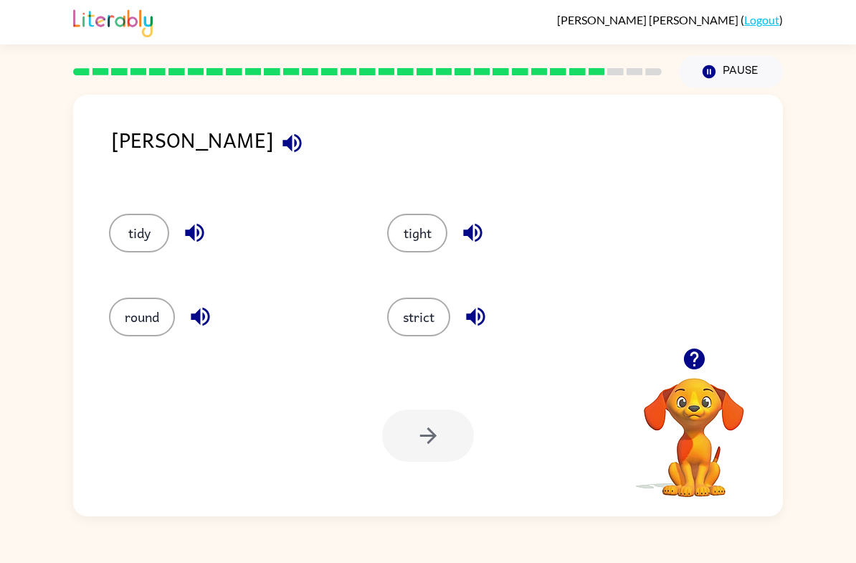
click at [151, 319] on button "round" at bounding box center [142, 317] width 66 height 39
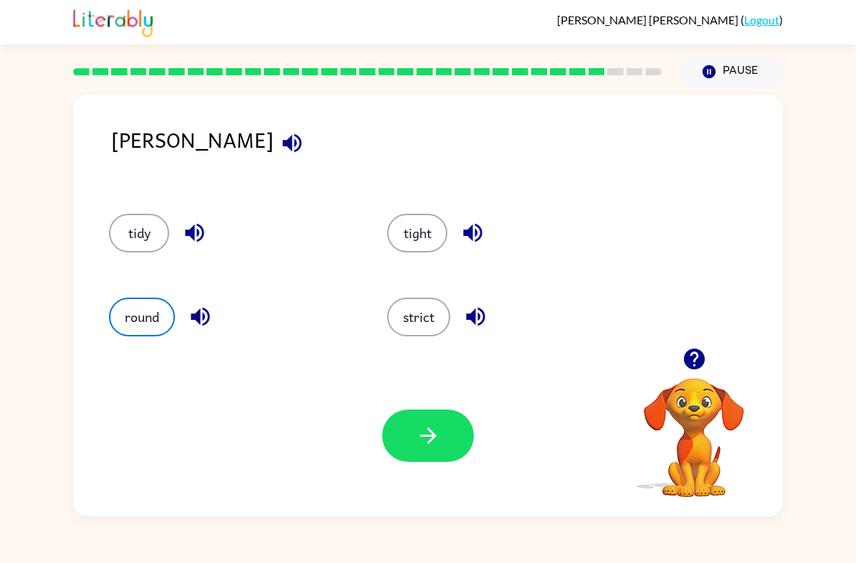
click at [421, 429] on icon "button" at bounding box center [428, 435] width 25 height 25
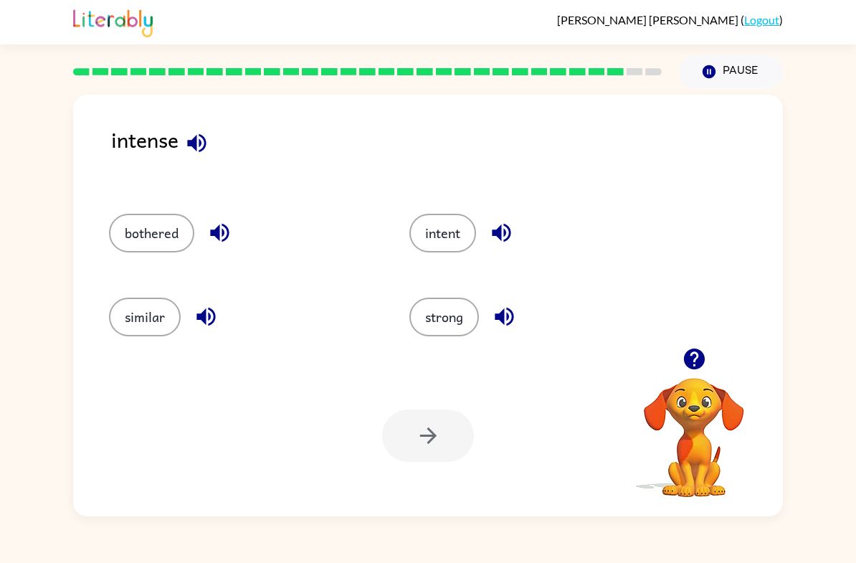
click at [452, 319] on button "strong" at bounding box center [444, 317] width 70 height 39
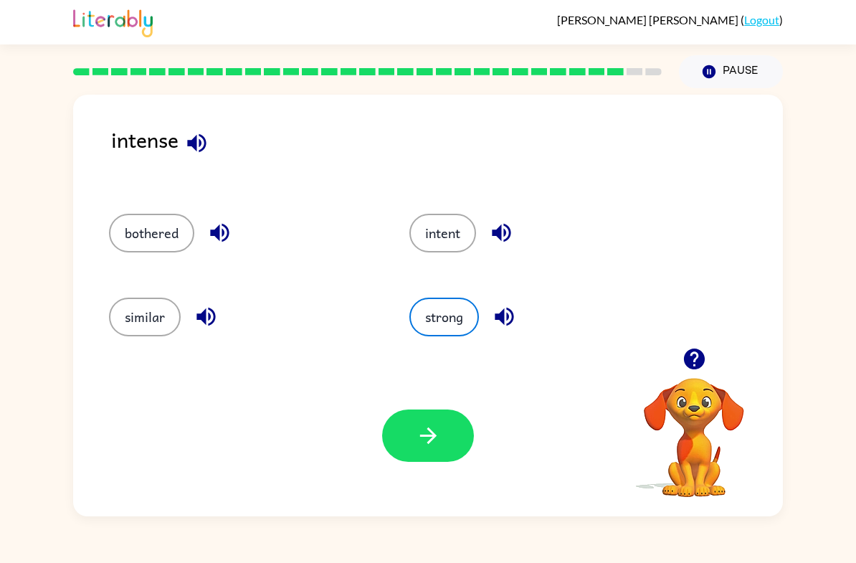
click at [424, 421] on button "button" at bounding box center [428, 435] width 92 height 52
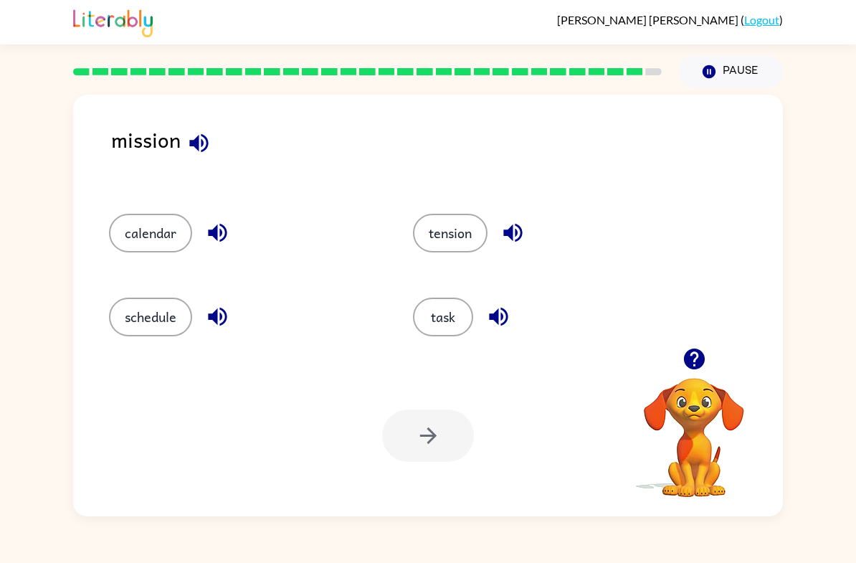
click at [444, 316] on button "task" at bounding box center [443, 317] width 60 height 39
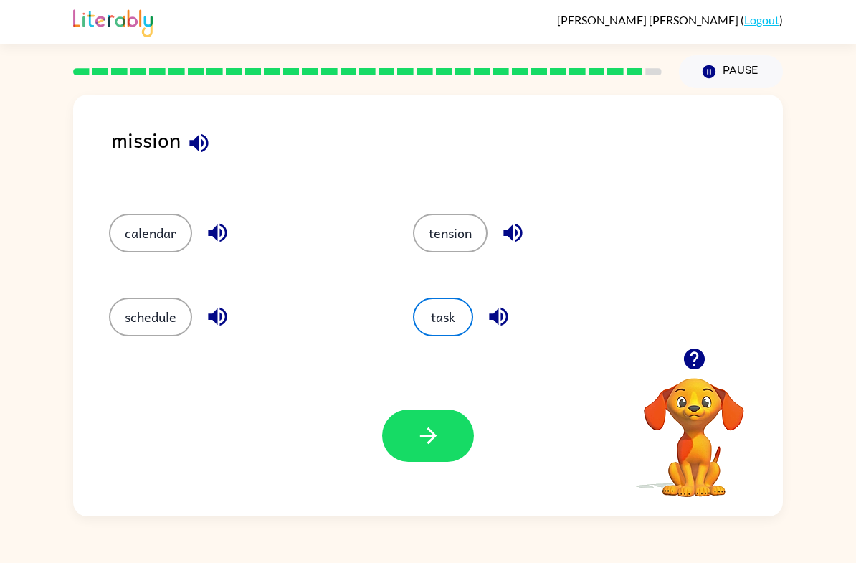
click at [425, 429] on icon "button" at bounding box center [428, 435] width 25 height 25
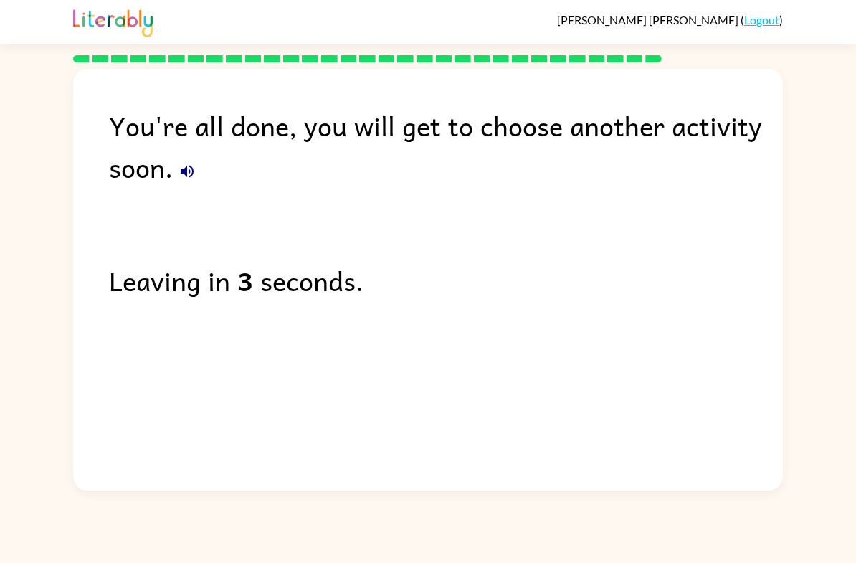
click at [724, 301] on div "Leaving in 3 seconds." at bounding box center [446, 281] width 674 height 42
click at [751, 375] on div "You're all done, you will get to choose another activity soon. Leaving in 2 sec…" at bounding box center [428, 276] width 710 height 414
click at [751, 375] on div "You're all done, you will get to choose another activity soon. Leaving in 1 sec…" at bounding box center [428, 276] width 710 height 414
